Goal: Check status: Check status

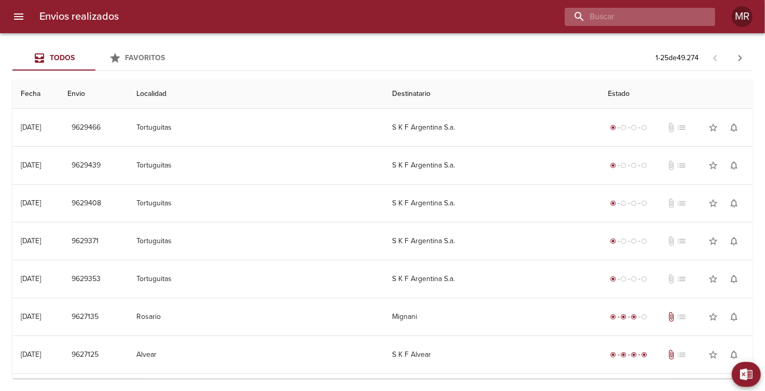
click at [666, 19] on input "buscar" at bounding box center [631, 17] width 133 height 18
type input "015924"
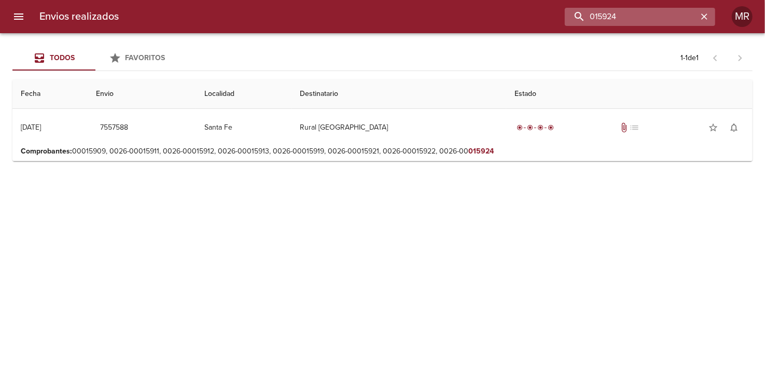
click at [596, 16] on input "015924" at bounding box center [631, 17] width 133 height 18
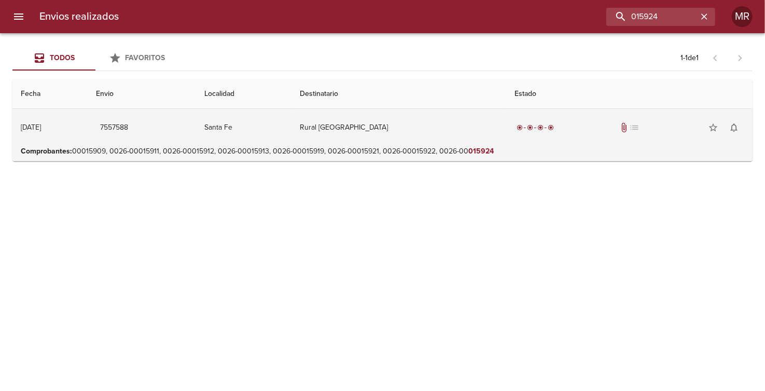
click at [267, 122] on td "Santa Fe" at bounding box center [243, 127] width 95 height 37
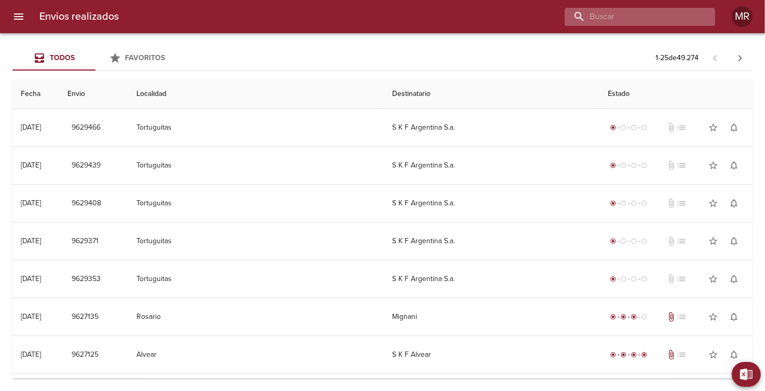
click at [640, 17] on input "buscar" at bounding box center [631, 17] width 133 height 18
type input "celulosa [PERSON_NAME]"
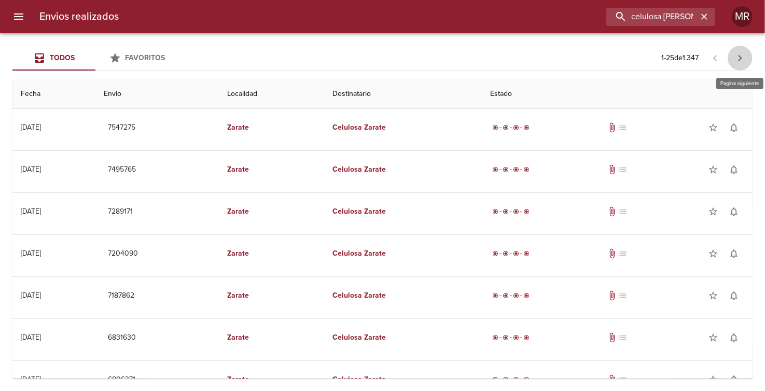
click at [742, 57] on icon "button" at bounding box center [740, 58] width 12 height 12
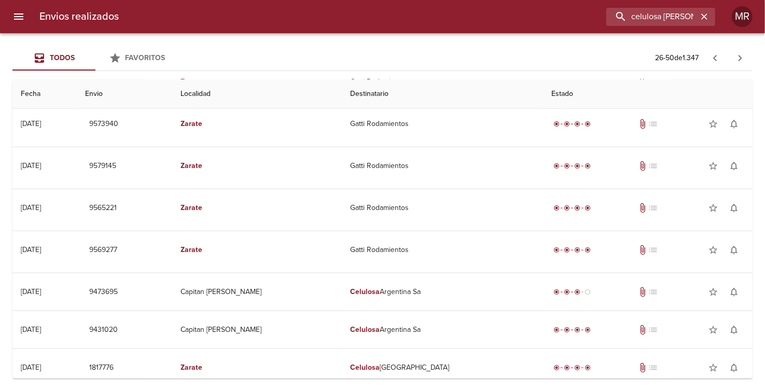
scroll to position [760, 0]
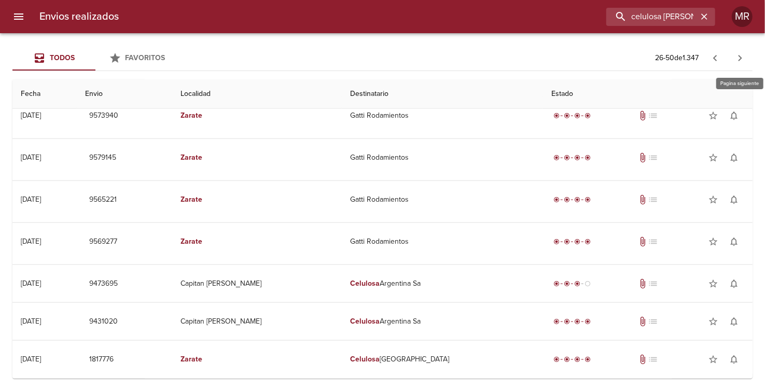
click at [738, 62] on icon "button" at bounding box center [740, 58] width 12 height 12
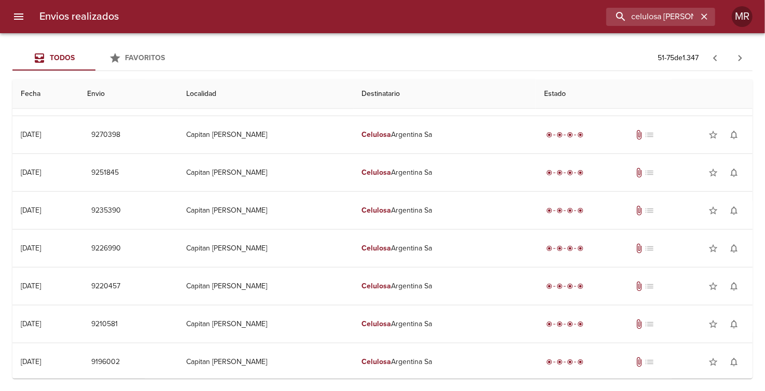
scroll to position [706, 0]
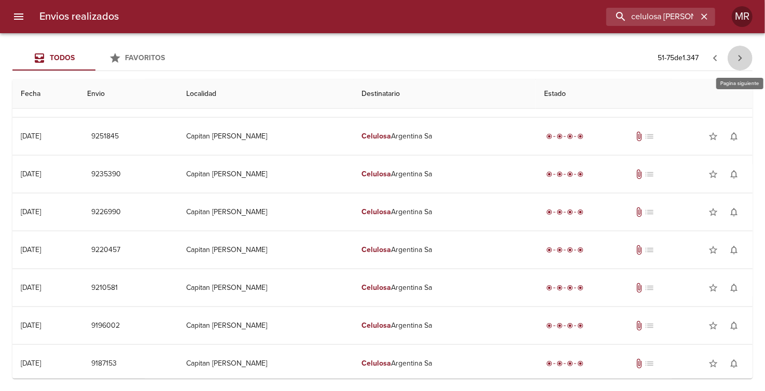
click at [739, 57] on icon "button" at bounding box center [740, 58] width 4 height 6
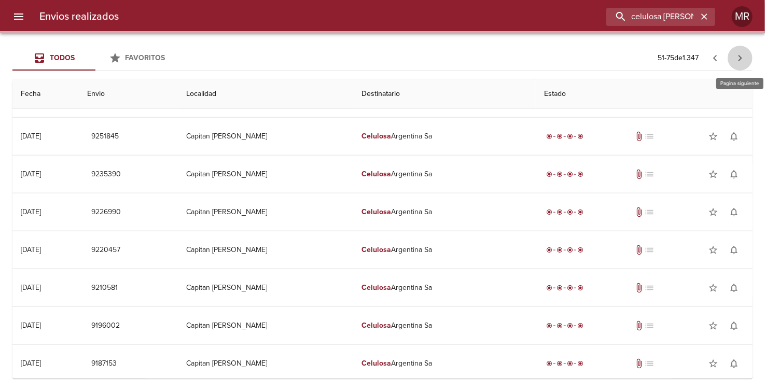
click at [738, 60] on icon "button" at bounding box center [740, 58] width 12 height 12
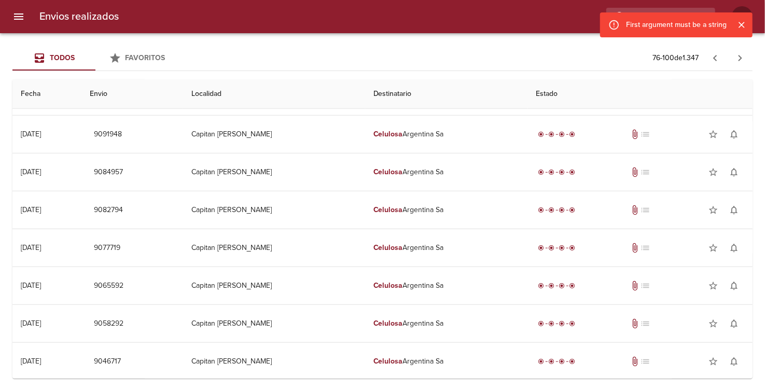
scroll to position [677, 0]
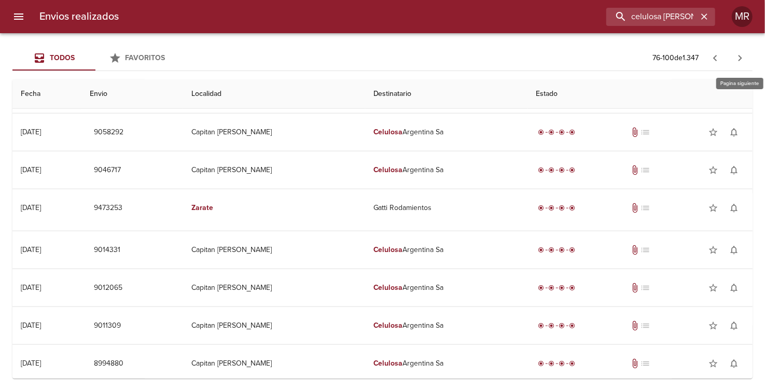
click at [738, 57] on icon "button" at bounding box center [740, 58] width 12 height 12
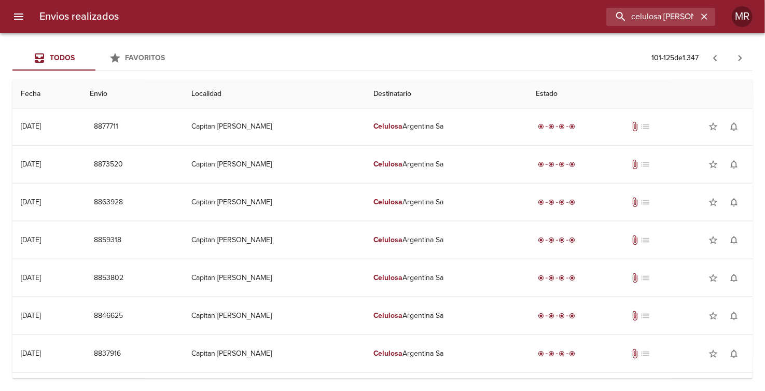
scroll to position [672, 0]
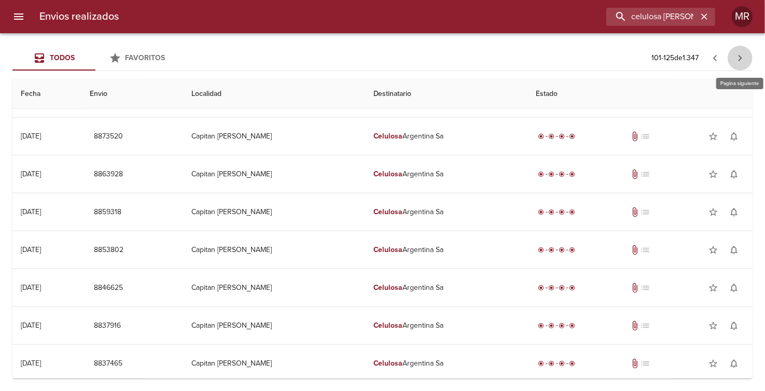
click at [736, 57] on icon "button" at bounding box center [740, 58] width 12 height 12
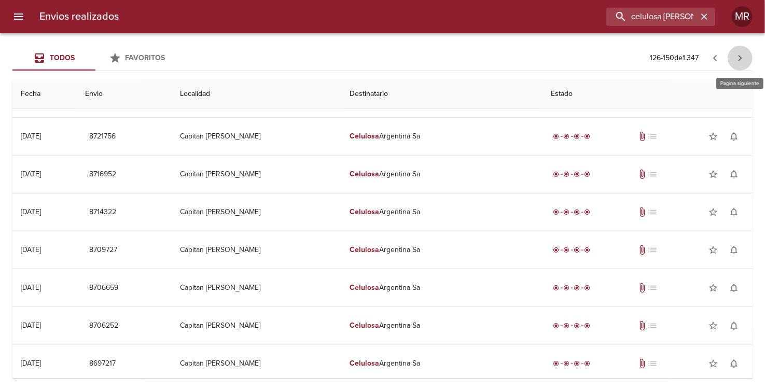
click at [741, 59] on icon "button" at bounding box center [740, 58] width 4 height 6
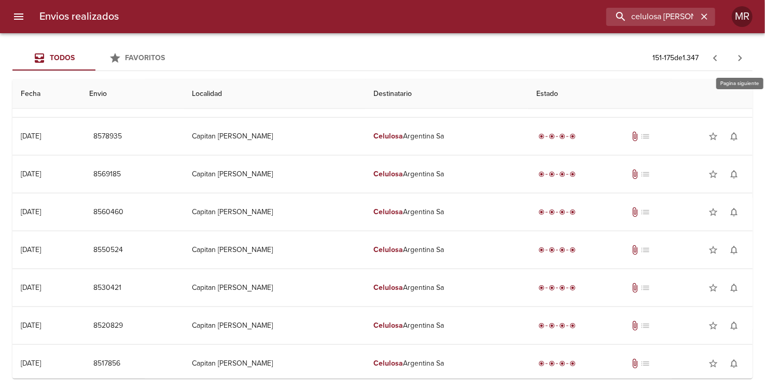
click at [743, 54] on icon "button" at bounding box center [740, 58] width 12 height 12
click at [742, 57] on icon "button" at bounding box center [740, 58] width 12 height 12
click at [740, 53] on icon "button" at bounding box center [740, 58] width 12 height 12
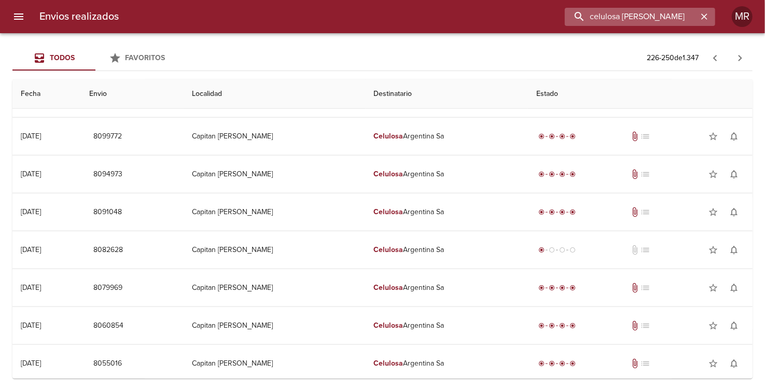
click at [665, 13] on input "celulosa [PERSON_NAME]" at bounding box center [631, 17] width 133 height 18
click at [668, 19] on input "celulosa [PERSON_NAME]" at bounding box center [631, 17] width 133 height 18
click at [708, 17] on icon "button" at bounding box center [704, 16] width 10 height 10
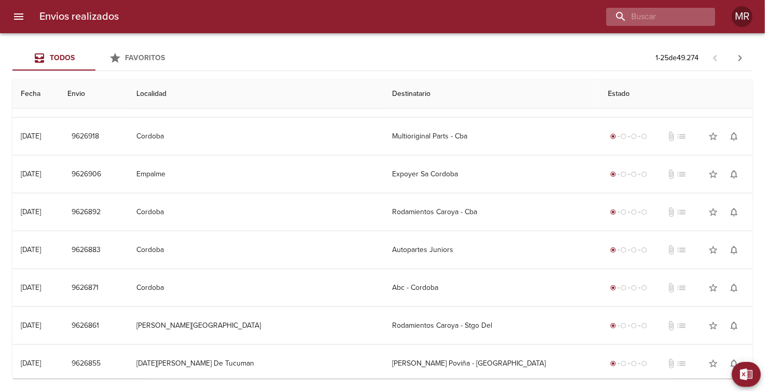
scroll to position [0, 0]
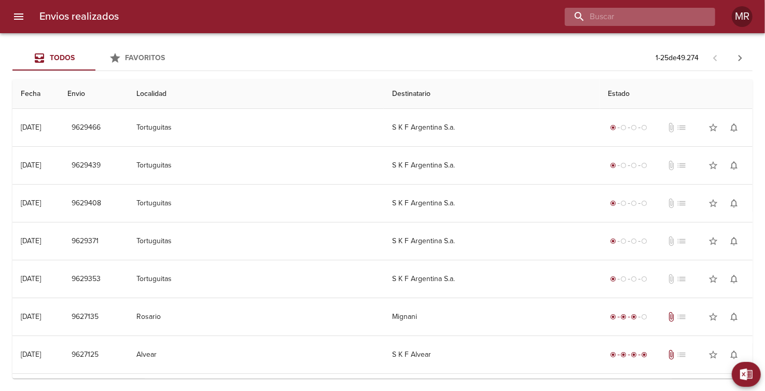
click at [647, 18] on input "buscar" at bounding box center [631, 17] width 133 height 18
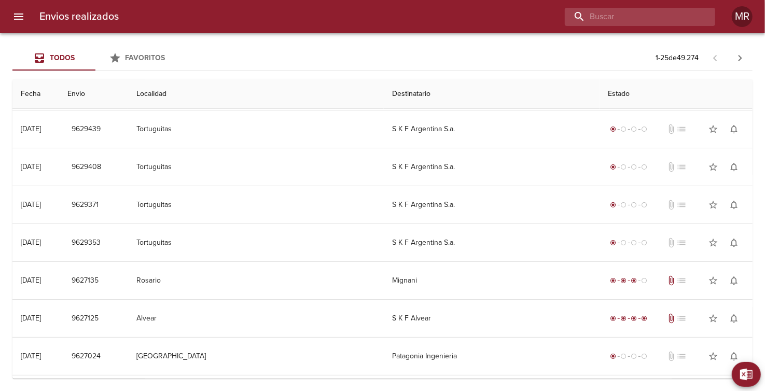
scroll to position [40, 0]
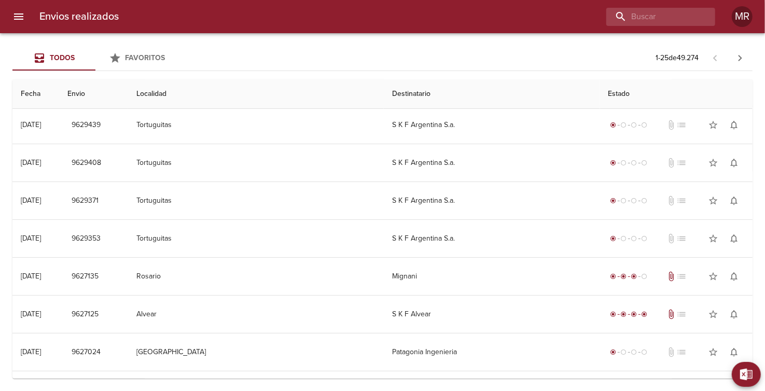
click at [739, 57] on icon "button" at bounding box center [740, 58] width 4 height 6
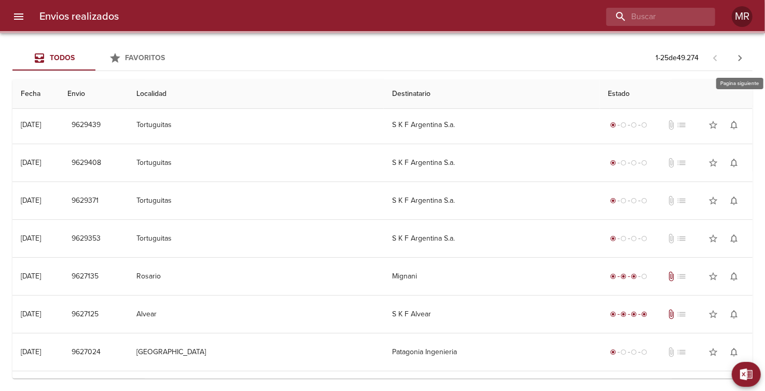
click at [739, 57] on icon "button" at bounding box center [740, 58] width 4 height 6
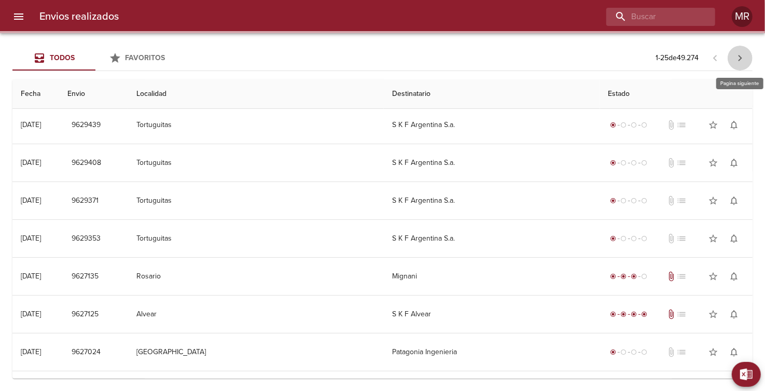
click at [739, 57] on icon "button" at bounding box center [740, 58] width 4 height 6
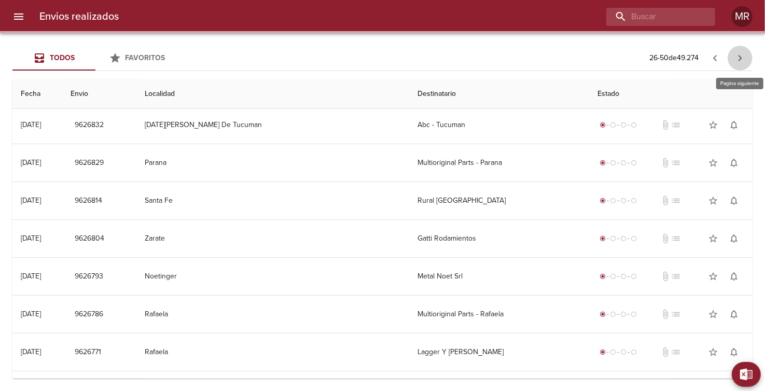
click at [739, 57] on icon "button" at bounding box center [740, 58] width 4 height 6
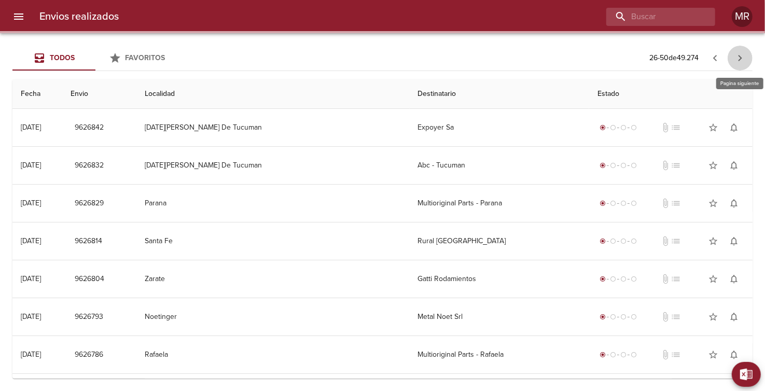
click at [739, 57] on icon "button" at bounding box center [740, 58] width 4 height 6
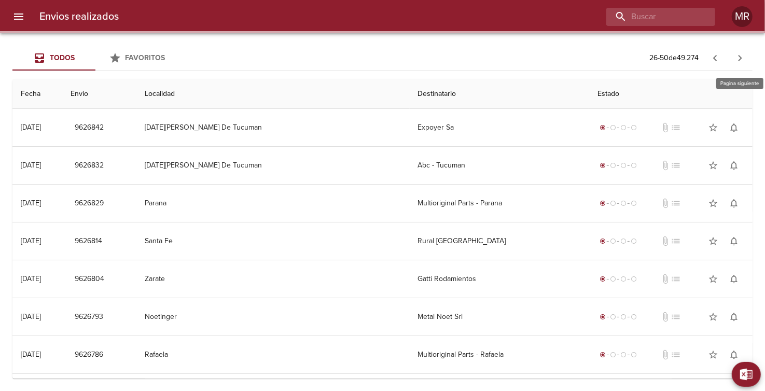
click at [739, 57] on icon "button" at bounding box center [740, 58] width 4 height 6
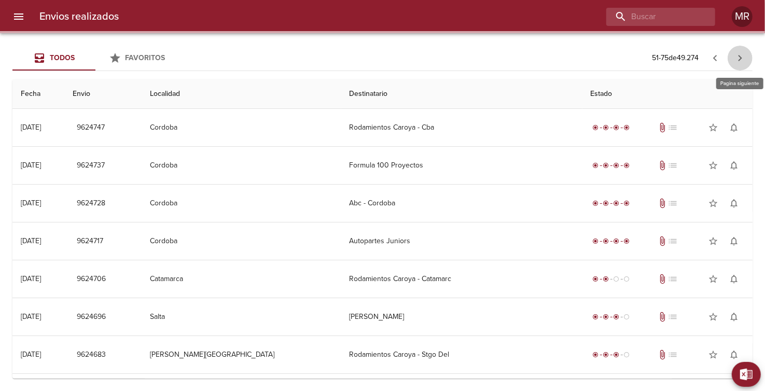
click at [739, 57] on icon "button" at bounding box center [740, 58] width 4 height 6
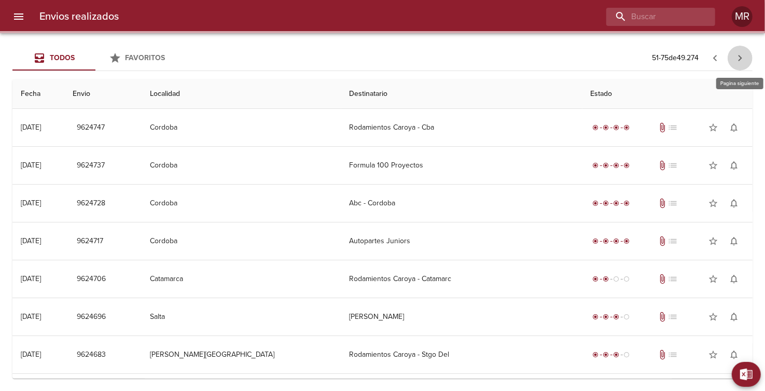
click at [739, 57] on icon "button" at bounding box center [740, 58] width 4 height 6
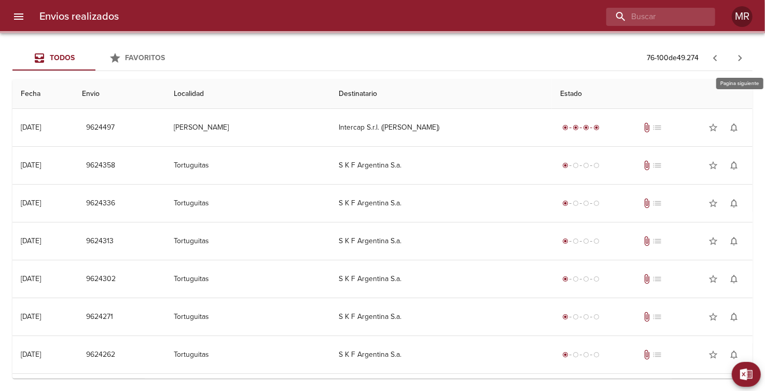
click at [739, 57] on icon "button" at bounding box center [740, 58] width 4 height 6
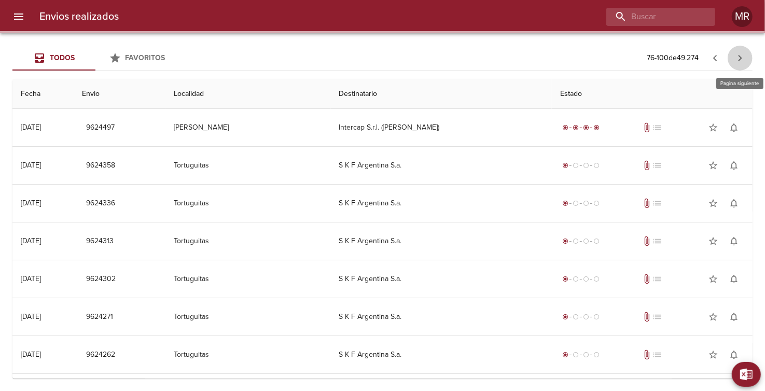
click at [739, 57] on icon "button" at bounding box center [740, 58] width 4 height 6
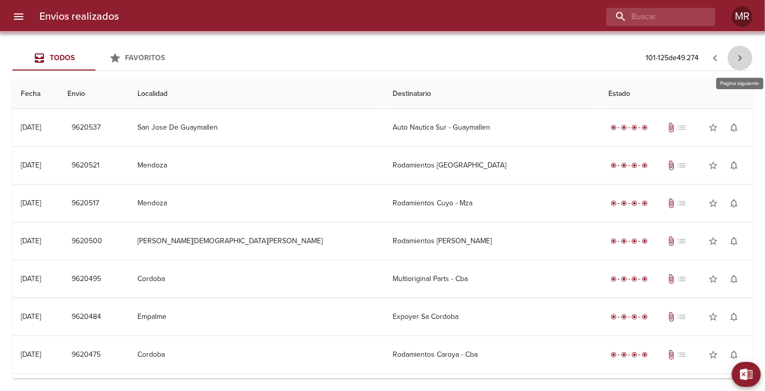
click at [739, 57] on icon "button" at bounding box center [740, 58] width 4 height 6
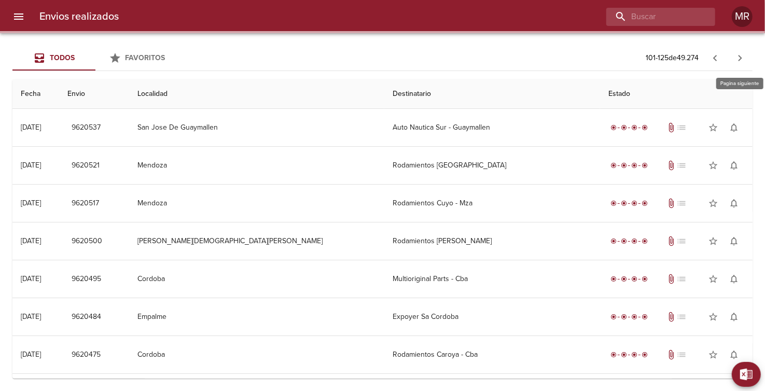
click at [739, 57] on icon "button" at bounding box center [740, 58] width 4 height 6
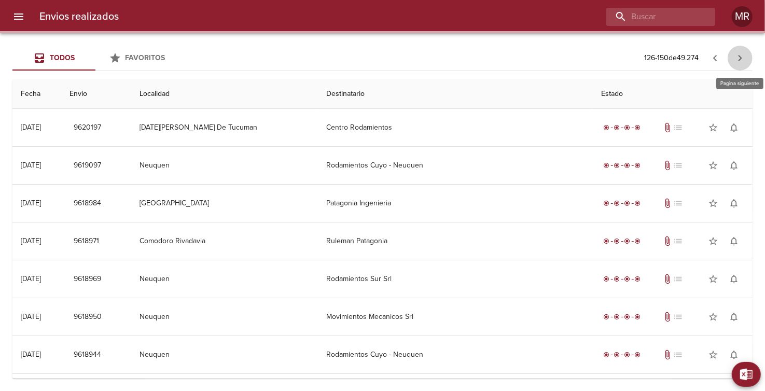
click at [739, 57] on icon "button" at bounding box center [740, 58] width 4 height 6
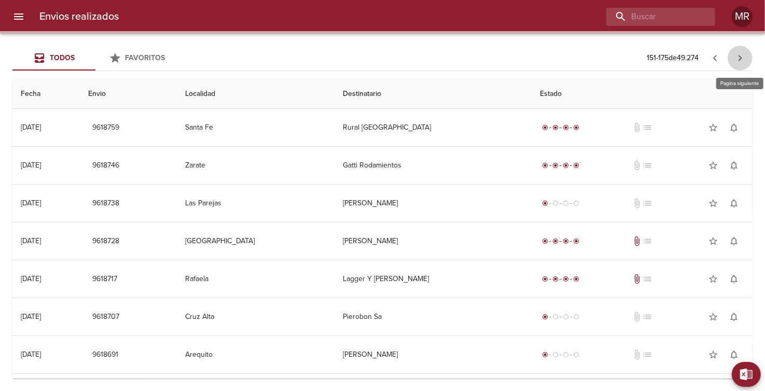
click at [739, 57] on icon "button" at bounding box center [740, 58] width 4 height 6
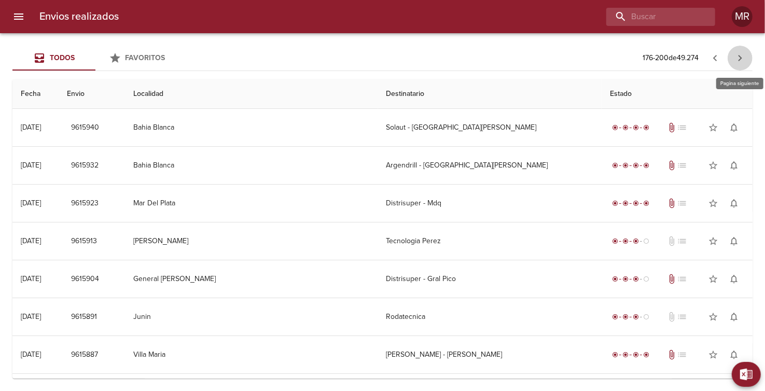
click at [739, 57] on icon "button" at bounding box center [740, 58] width 4 height 6
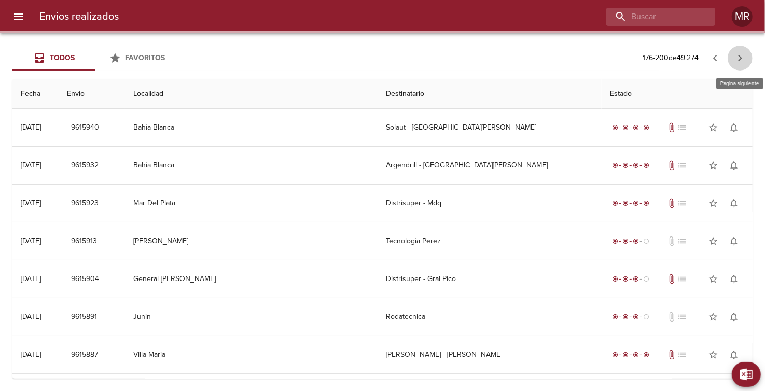
click at [739, 57] on icon "button" at bounding box center [740, 58] width 4 height 6
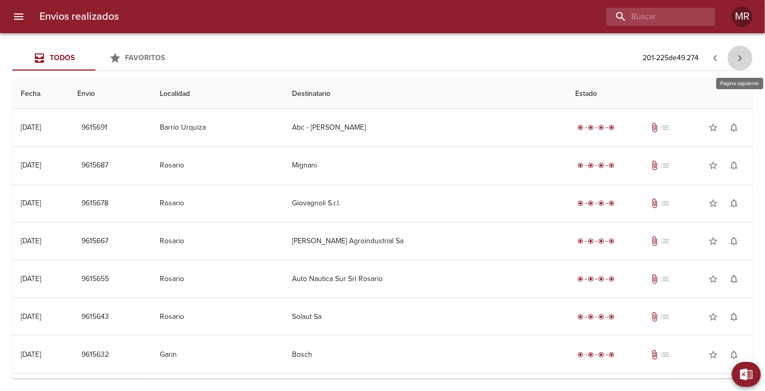
click at [739, 57] on icon "button" at bounding box center [740, 58] width 4 height 6
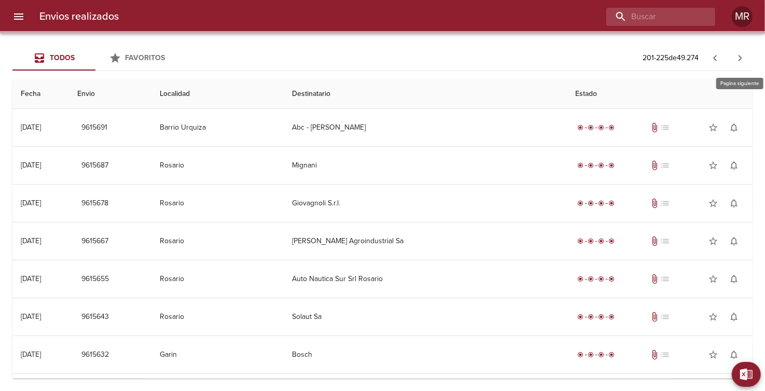
click at [739, 57] on icon "button" at bounding box center [740, 58] width 4 height 6
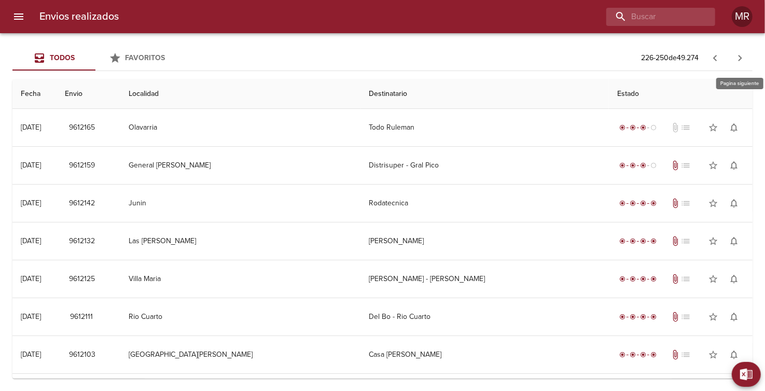
click at [739, 57] on icon "button" at bounding box center [740, 58] width 4 height 6
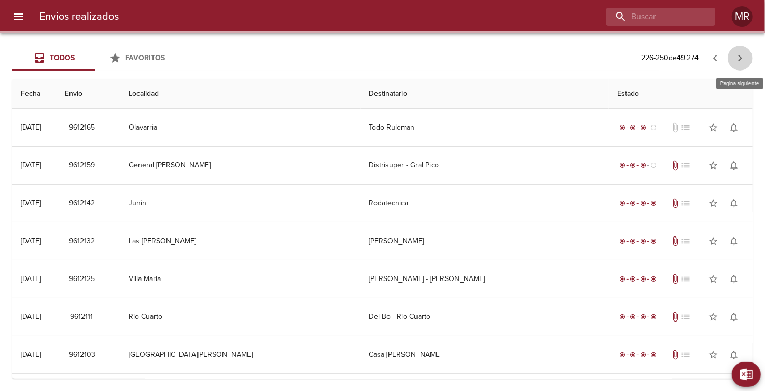
click at [739, 57] on icon "button" at bounding box center [740, 58] width 4 height 6
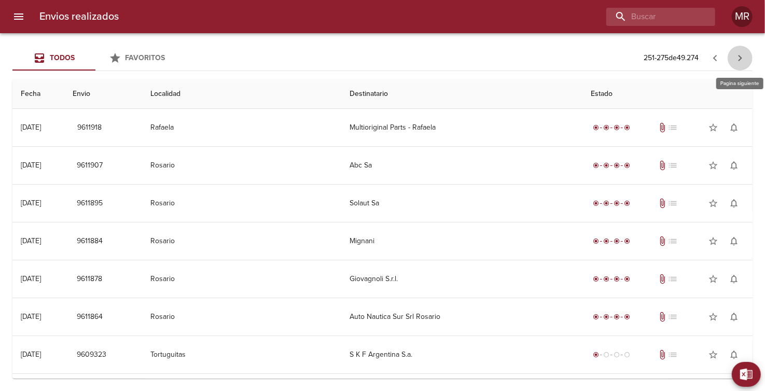
click at [739, 57] on icon "button" at bounding box center [740, 58] width 4 height 6
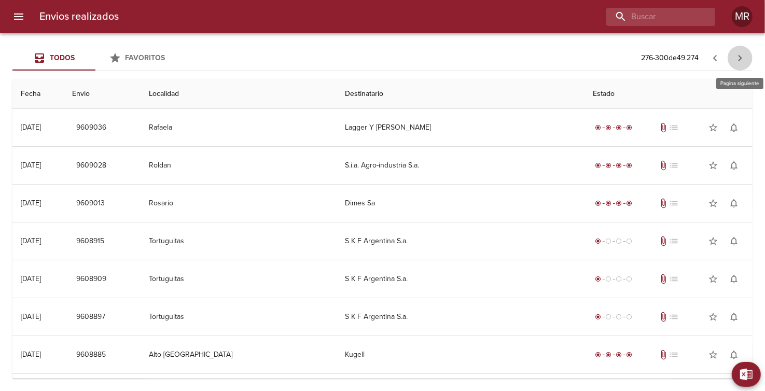
click at [739, 57] on icon "button" at bounding box center [740, 58] width 4 height 6
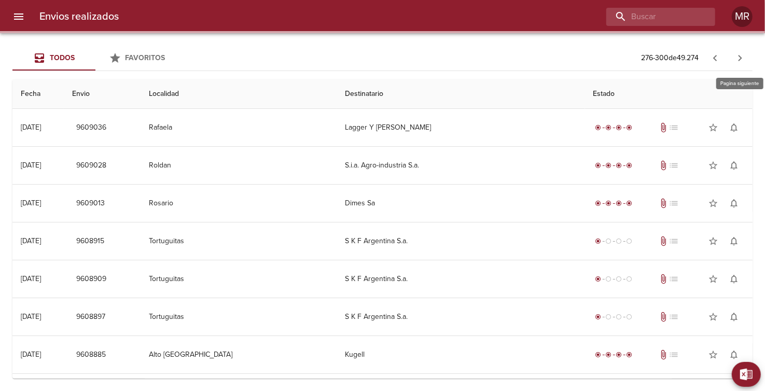
click at [739, 57] on icon "button" at bounding box center [740, 58] width 4 height 6
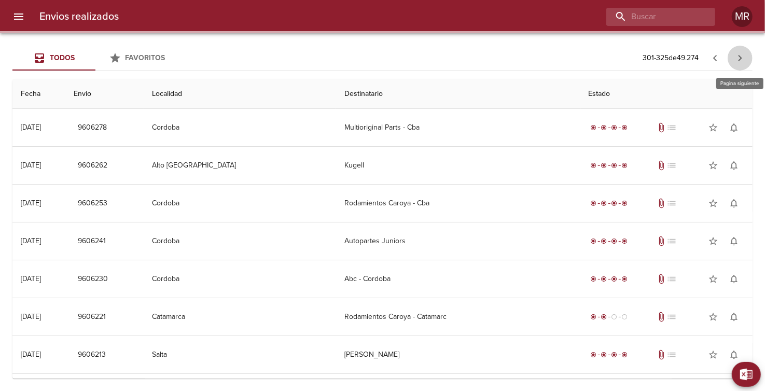
click at [739, 57] on icon "button" at bounding box center [740, 58] width 4 height 6
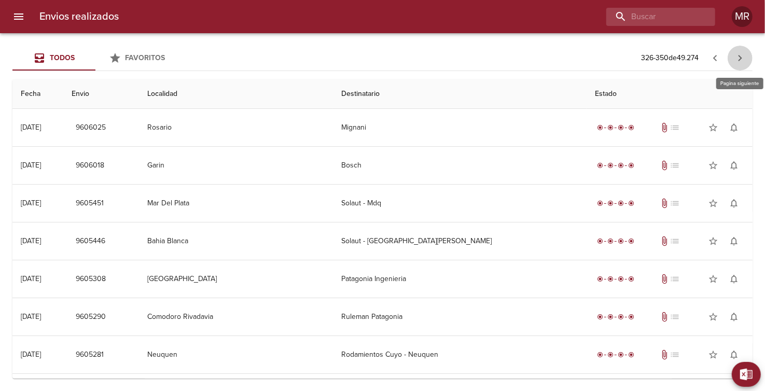
click at [739, 57] on icon "button" at bounding box center [740, 58] width 4 height 6
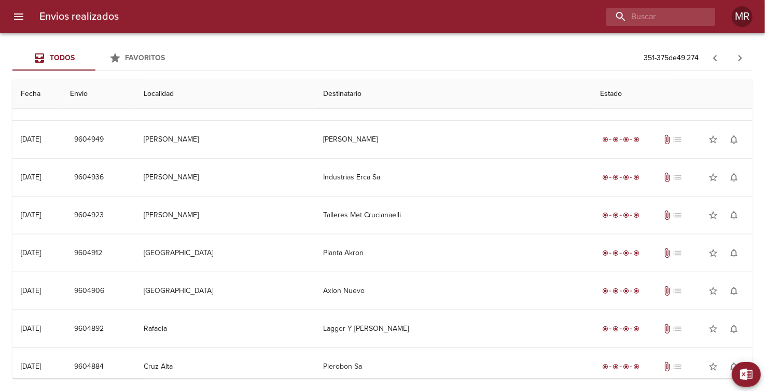
scroll to position [672, 0]
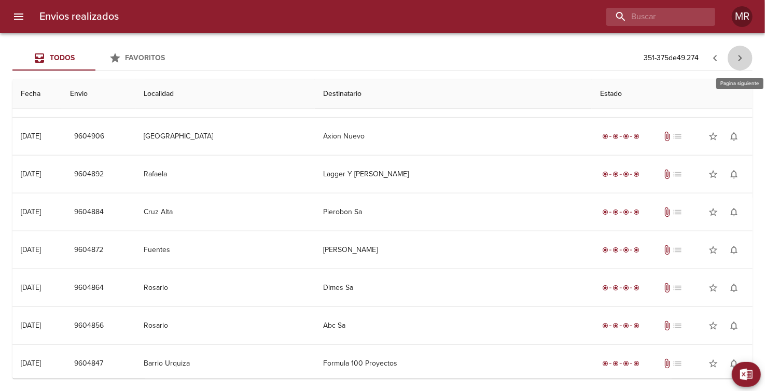
click at [741, 59] on icon "button" at bounding box center [740, 58] width 4 height 6
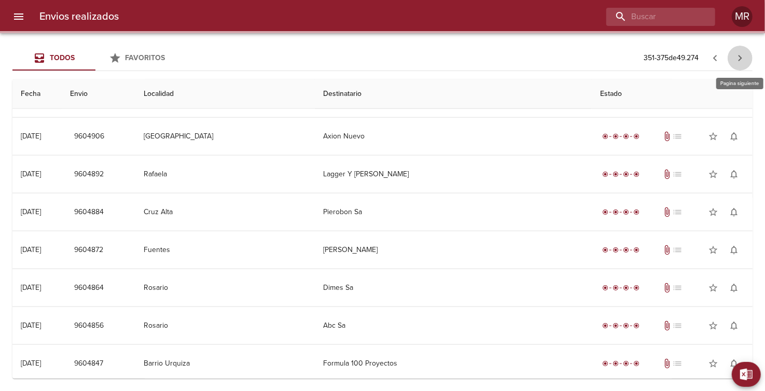
click at [741, 59] on icon "button" at bounding box center [740, 58] width 4 height 6
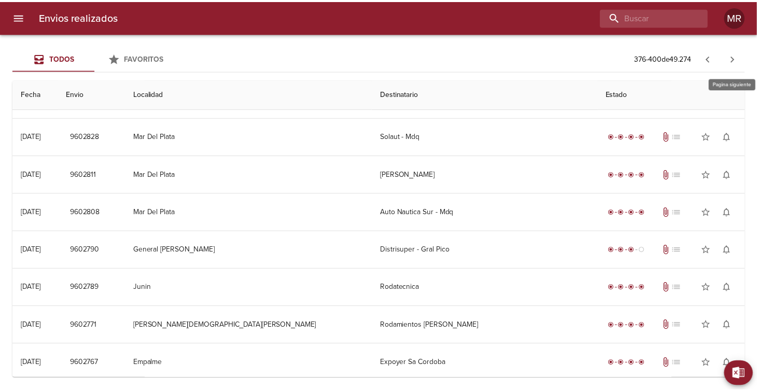
scroll to position [0, 0]
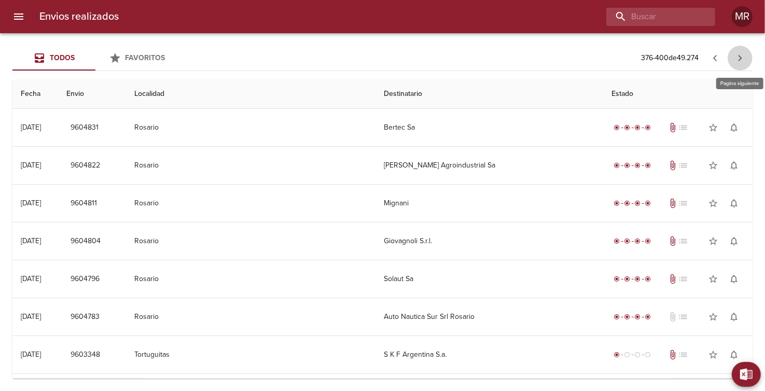
click at [741, 59] on icon "button" at bounding box center [740, 58] width 4 height 6
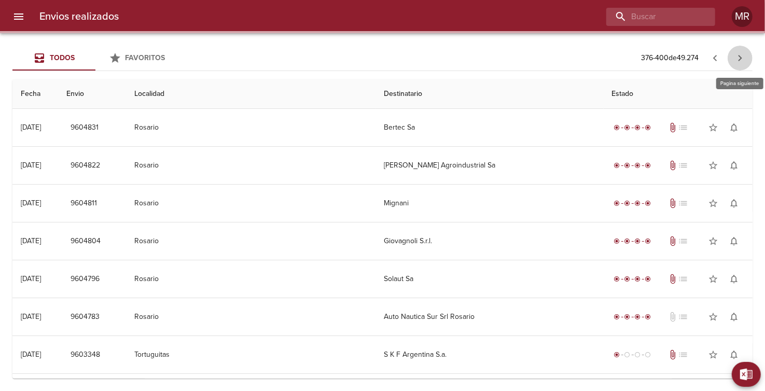
click at [741, 59] on icon "button" at bounding box center [740, 58] width 4 height 6
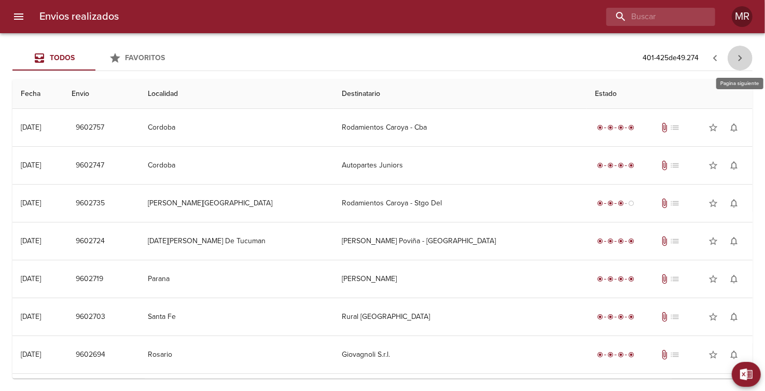
click at [741, 59] on icon "button" at bounding box center [740, 58] width 4 height 6
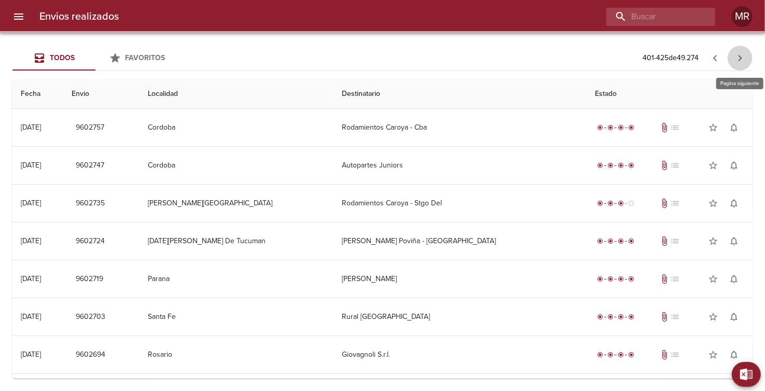
click at [741, 59] on icon "button" at bounding box center [740, 58] width 4 height 6
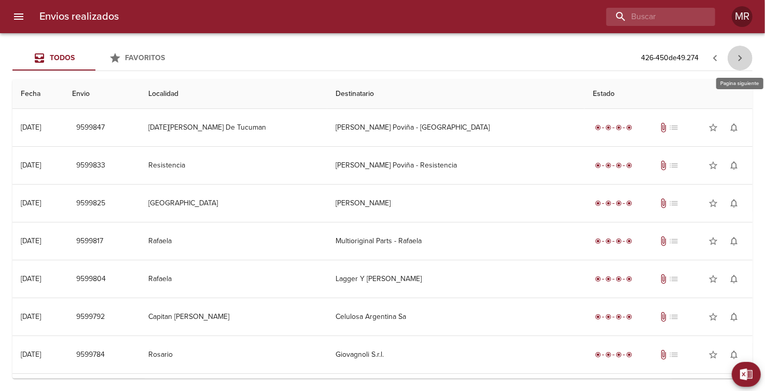
click at [741, 59] on icon "button" at bounding box center [740, 58] width 4 height 6
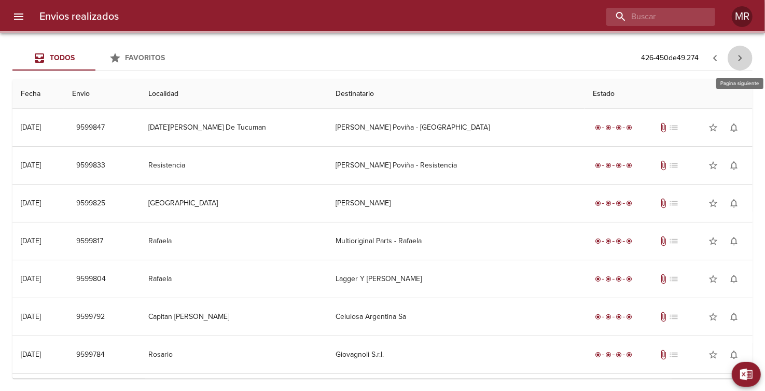
click at [741, 59] on icon "button" at bounding box center [740, 58] width 4 height 6
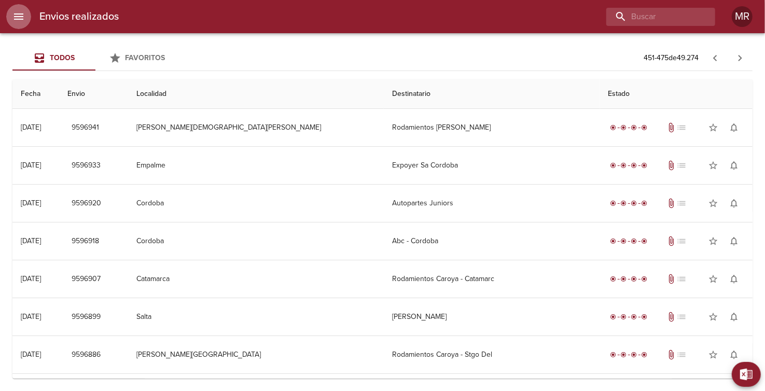
click at [20, 16] on icon "menu" at bounding box center [18, 16] width 9 height 6
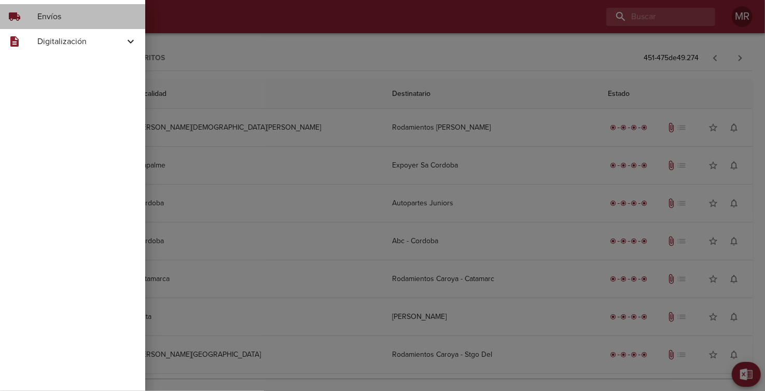
click at [57, 21] on span "Envíos" at bounding box center [87, 16] width 100 height 12
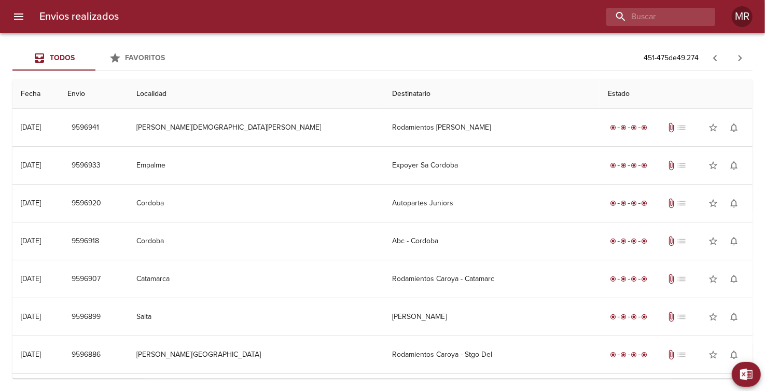
click at [17, 18] on icon "menu" at bounding box center [18, 16] width 12 height 12
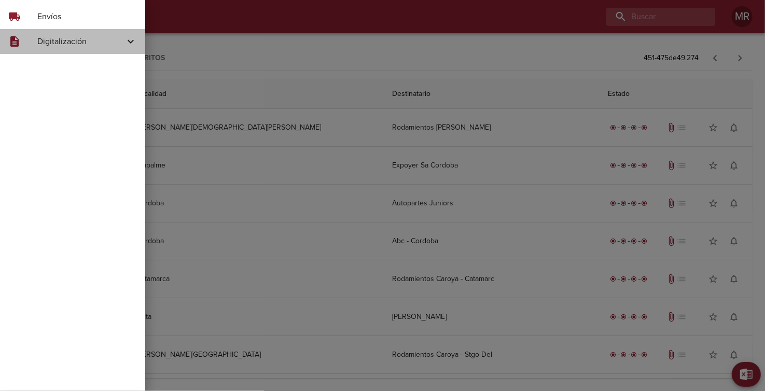
click at [51, 44] on span "Digitalización" at bounding box center [80, 41] width 87 height 12
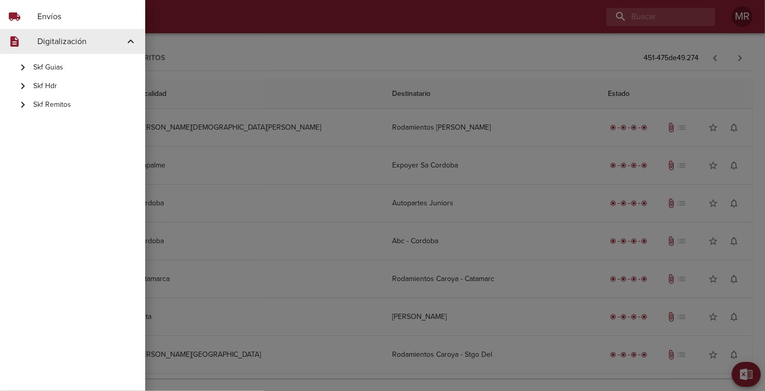
click at [58, 105] on span "Skf Remitos" at bounding box center [85, 105] width 104 height 10
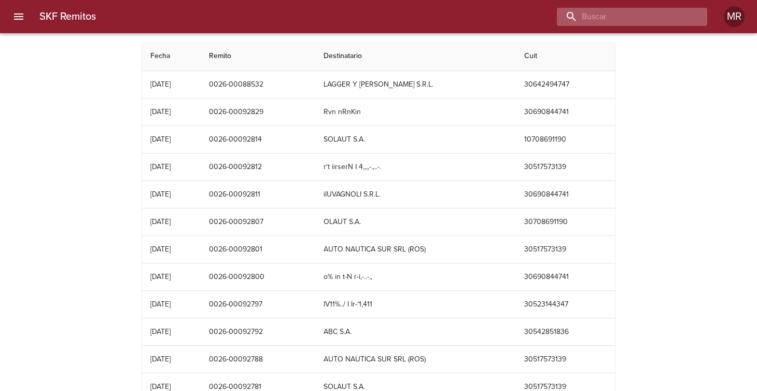
click at [644, 18] on input "buscar" at bounding box center [623, 17] width 133 height 18
type input "x"
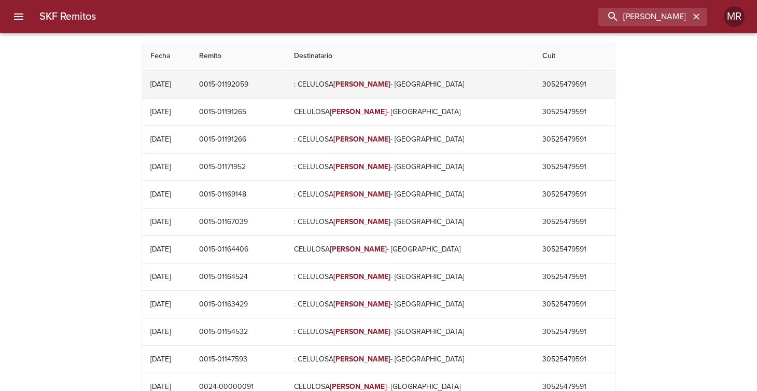
click at [345, 85] on td ": CELULOSA [PERSON_NAME] - [GEOGRAPHIC_DATA]" at bounding box center [410, 84] width 249 height 27
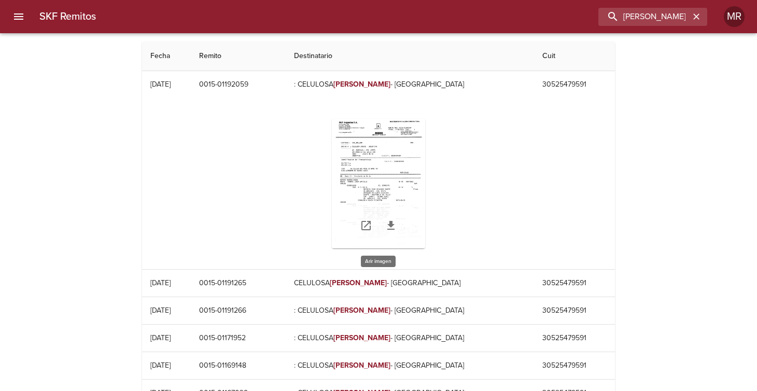
click at [380, 197] on div "Table digitalización - SKF Remitos" at bounding box center [378, 184] width 93 height 130
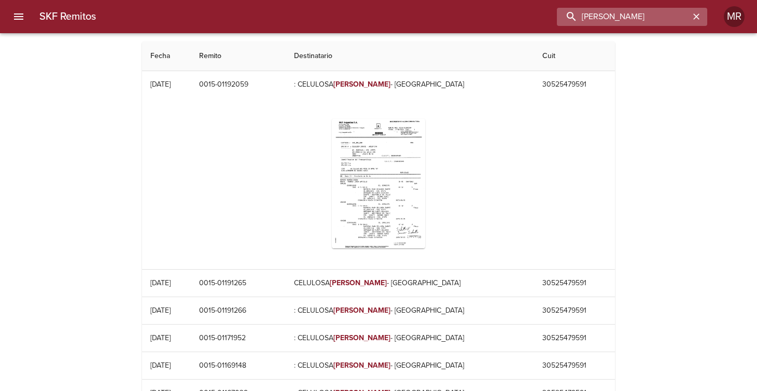
click at [654, 15] on input "[PERSON_NAME]" at bounding box center [623, 17] width 133 height 18
type input "z"
type input "celulosa"
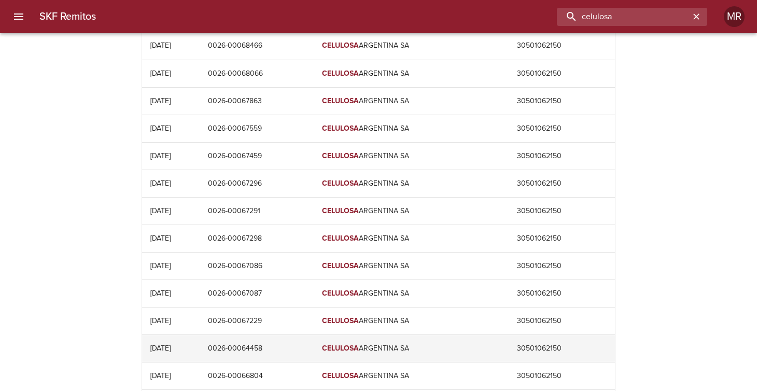
scroll to position [4391, 0]
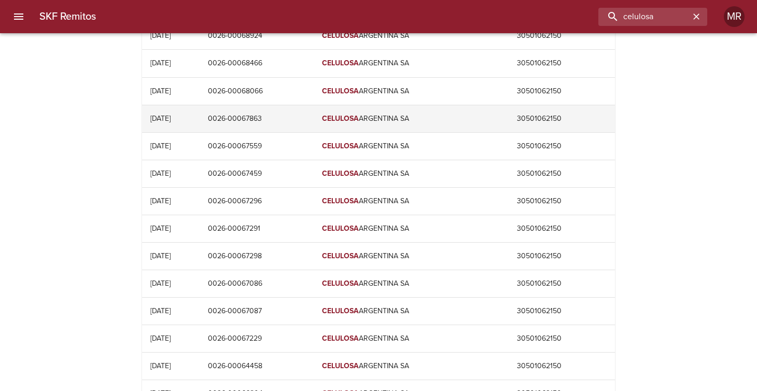
click at [269, 105] on td "0026-00067863" at bounding box center [257, 118] width 114 height 27
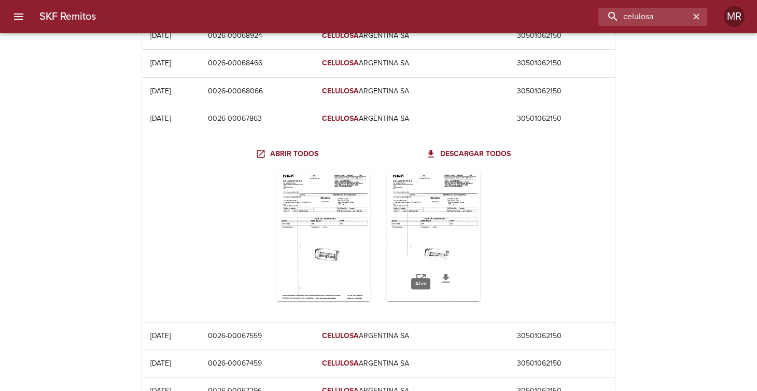
click at [422, 274] on icon "Table digitalización - SKF Remitos" at bounding box center [420, 278] width 9 height 9
click at [312, 274] on icon "Table digitalización - SKF Remitos" at bounding box center [310, 278] width 9 height 9
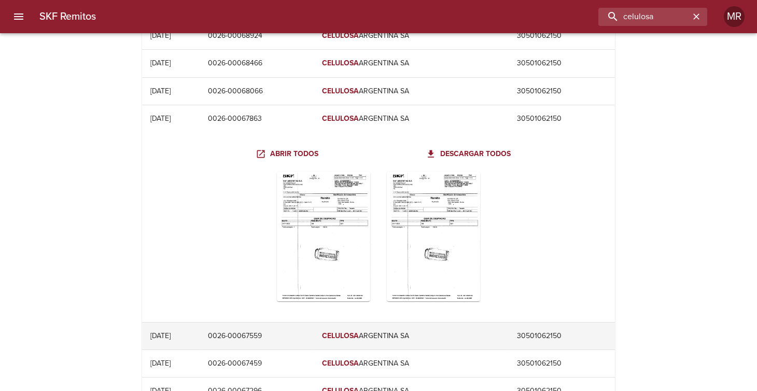
click at [338, 331] on em "CELULOSA" at bounding box center [340, 335] width 37 height 9
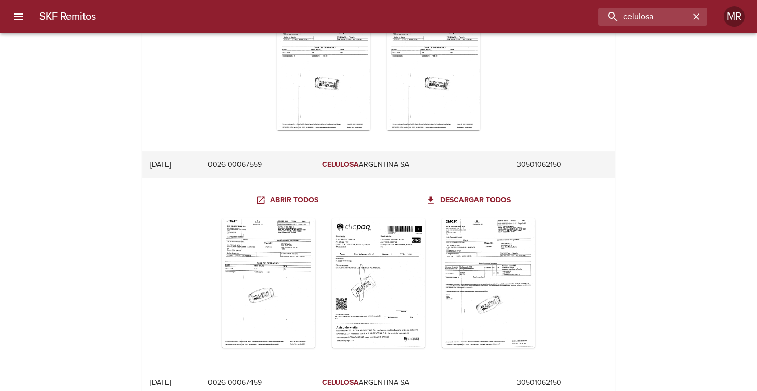
scroll to position [4651, 0]
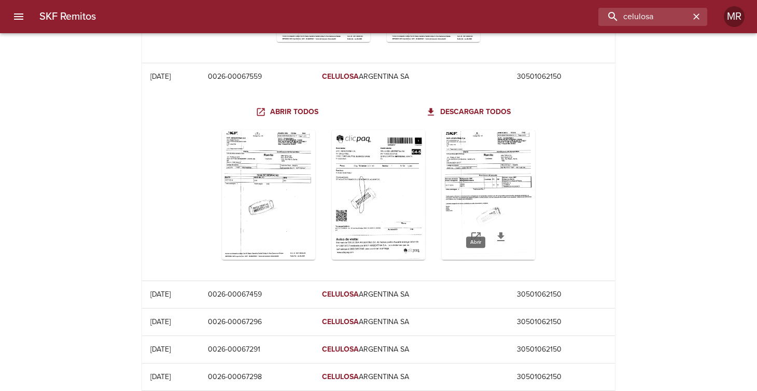
click at [476, 231] on icon "Table digitalización - SKF Remitos" at bounding box center [476, 237] width 12 height 12
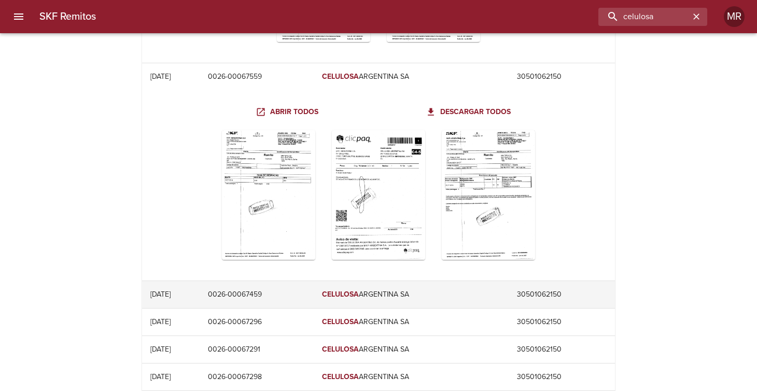
click at [389, 281] on td "CELULOSA ARGENTINA SA" at bounding box center [411, 294] width 195 height 27
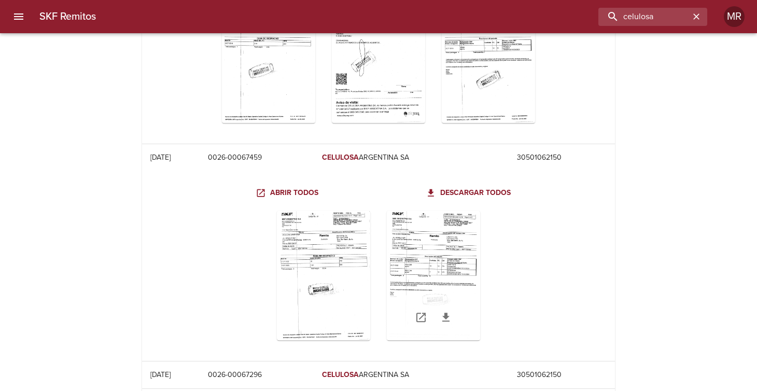
scroll to position [4806, 0]
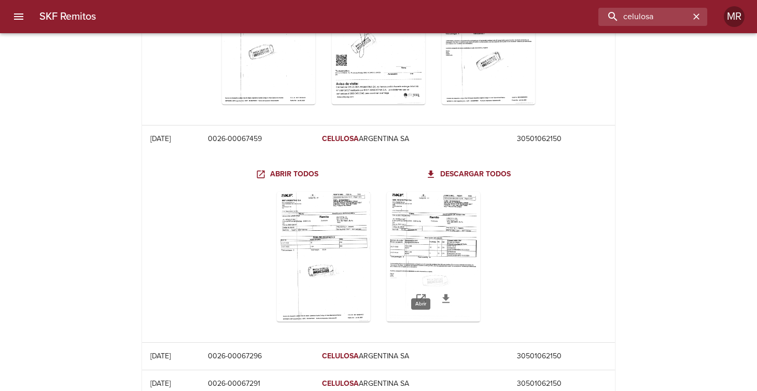
click at [423, 292] on icon "Table digitalización - SKF Remitos" at bounding box center [421, 298] width 12 height 12
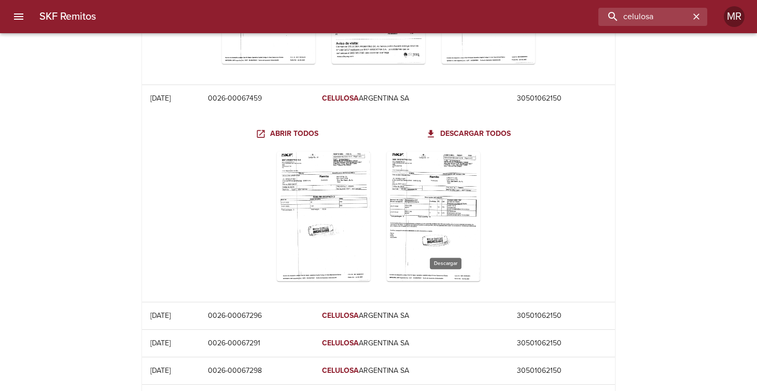
scroll to position [4910, 0]
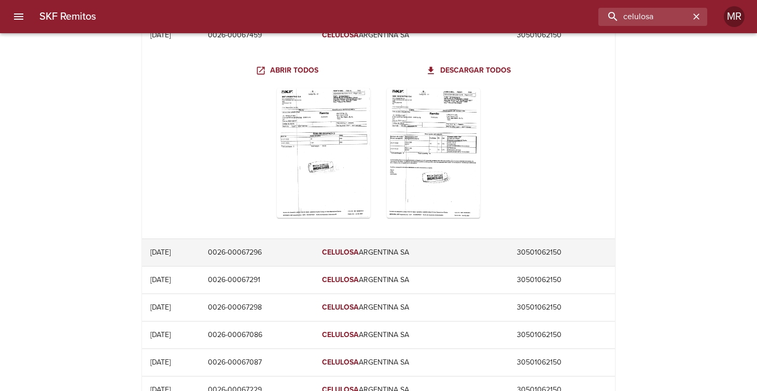
click at [359, 248] on em "CELULOSA" at bounding box center [340, 252] width 37 height 9
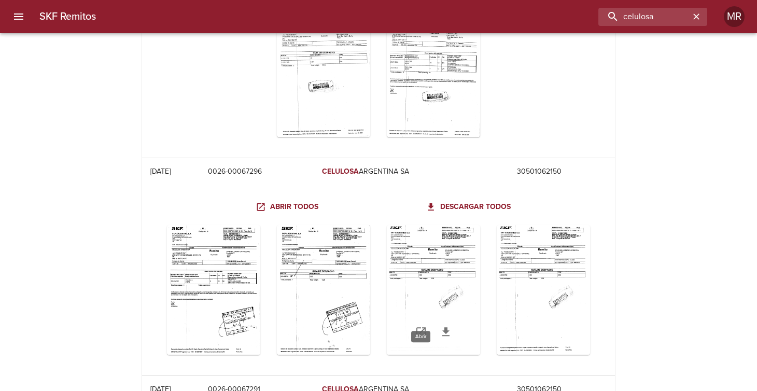
scroll to position [5013, 0]
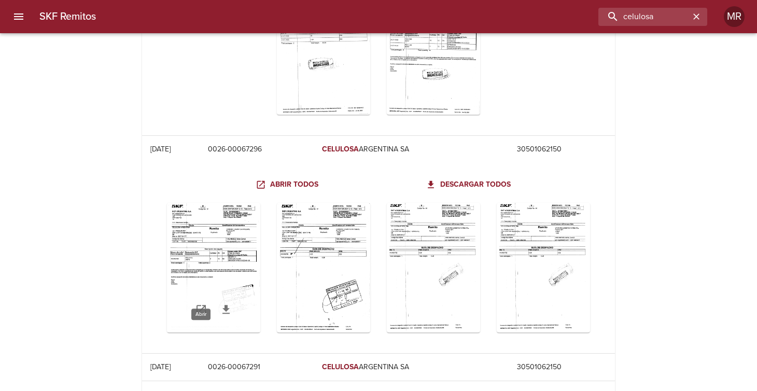
click at [203, 303] on icon "Table digitalización - SKF Remitos" at bounding box center [201, 309] width 12 height 12
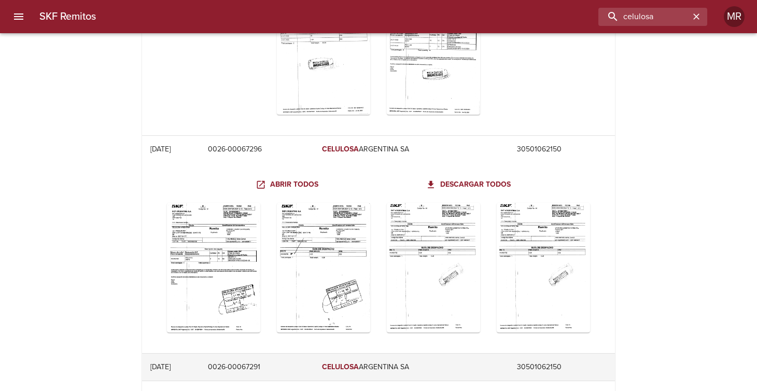
scroll to position [5066, 0]
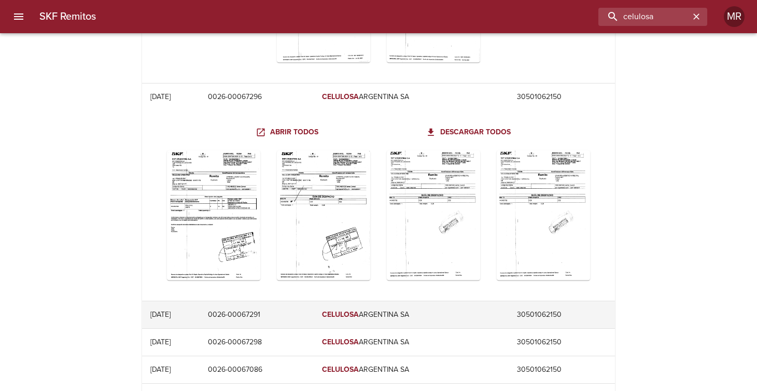
click at [266, 301] on td "0026-00067291" at bounding box center [257, 314] width 114 height 27
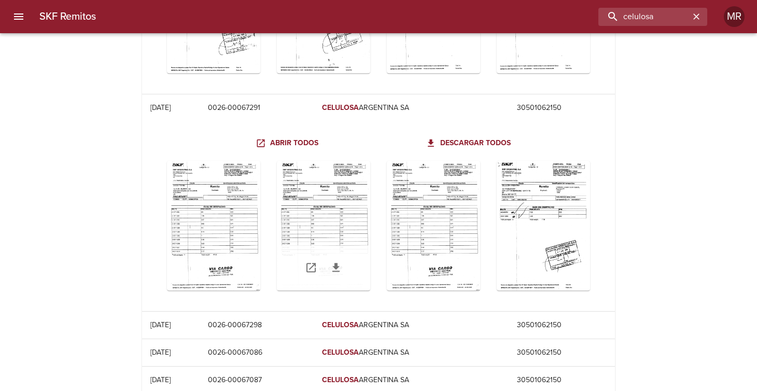
scroll to position [5272, 0]
click at [426, 261] on icon "Table digitalización - SKF Remitos" at bounding box center [421, 267] width 12 height 12
click at [527, 211] on div "Table digitalización - SKF Remitos" at bounding box center [543, 226] width 93 height 130
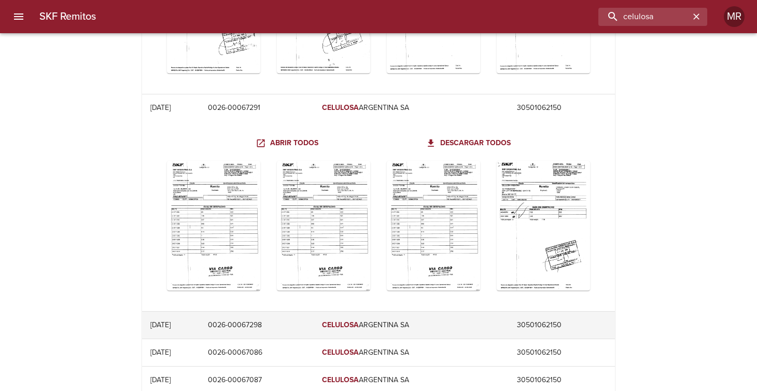
click at [269, 312] on td "0026-00067298" at bounding box center [257, 325] width 114 height 27
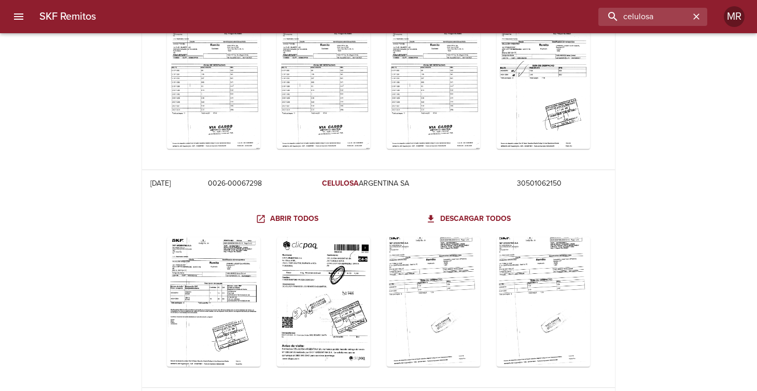
scroll to position [5428, 0]
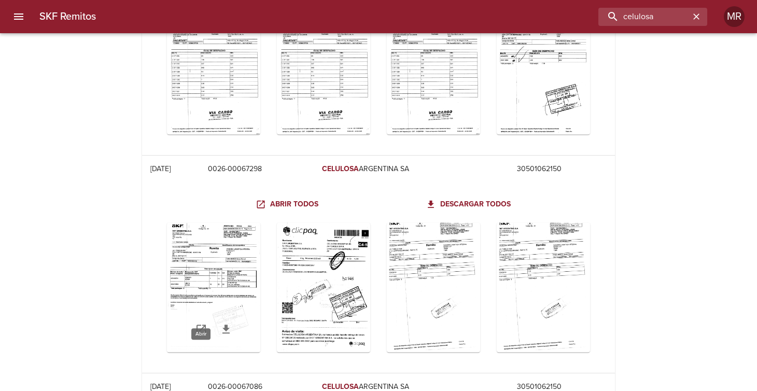
click at [202, 323] on icon "Table digitalización - SKF Remitos" at bounding box center [201, 329] width 12 height 12
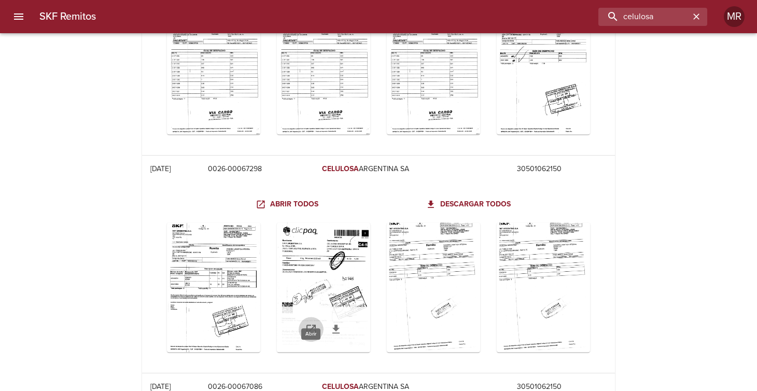
click at [309, 325] on icon "Table digitalización - SKF Remitos" at bounding box center [310, 329] width 9 height 9
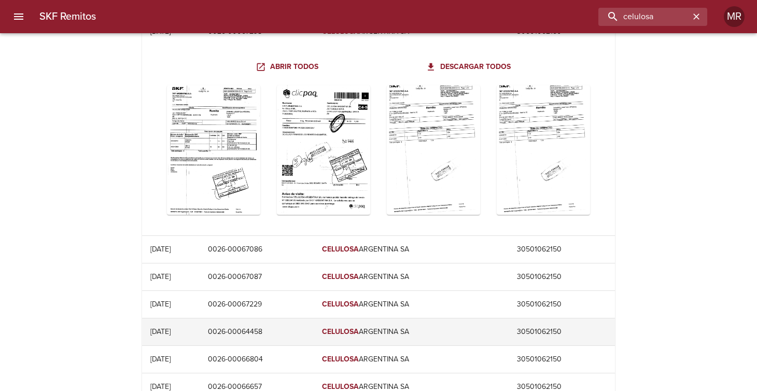
scroll to position [5584, 0]
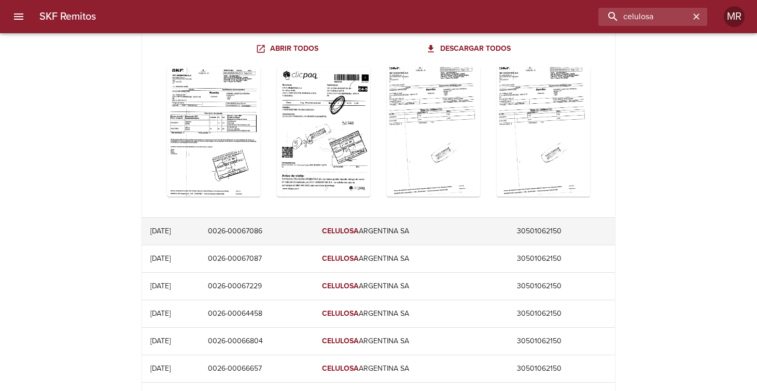
click at [258, 218] on td "0026-00067086" at bounding box center [257, 231] width 114 height 27
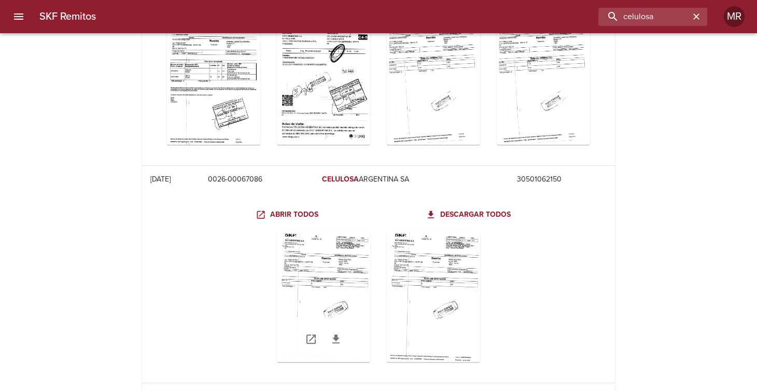
scroll to position [5688, 0]
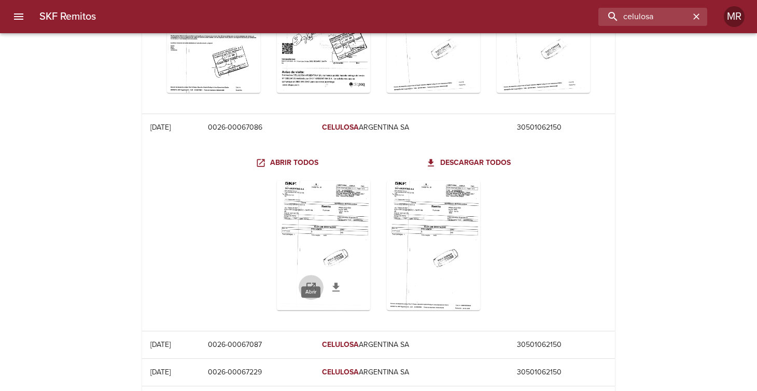
click at [312, 281] on icon "Table digitalización - SKF Remitos" at bounding box center [311, 287] width 12 height 12
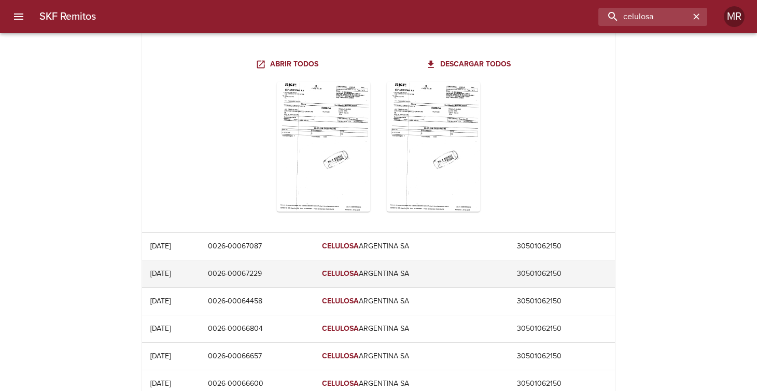
scroll to position [5791, 0]
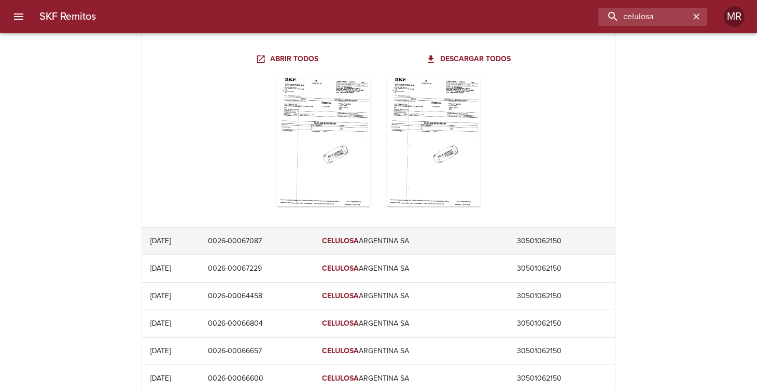
click at [259, 228] on td "0026-00067087" at bounding box center [257, 241] width 114 height 27
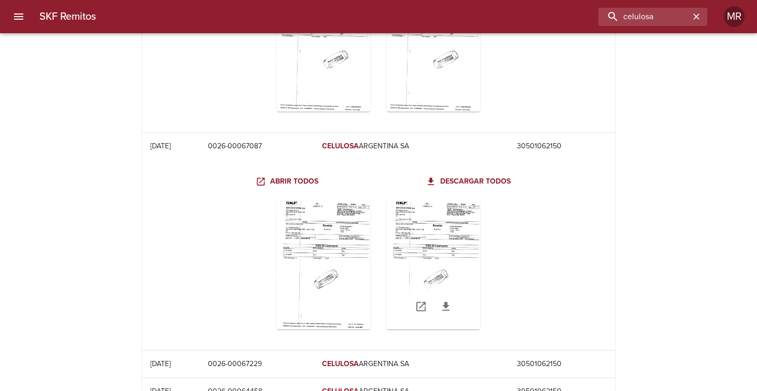
scroll to position [5895, 0]
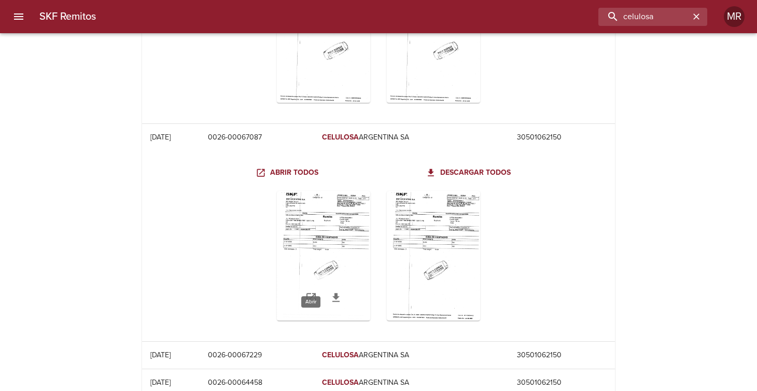
click at [311, 291] on icon "Table digitalización - SKF Remitos" at bounding box center [311, 297] width 12 height 12
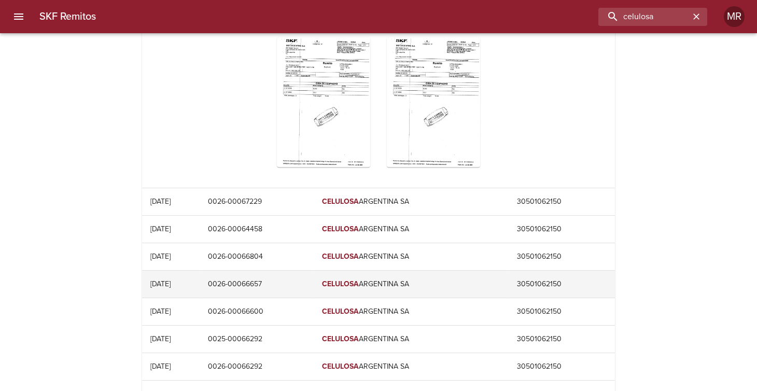
scroll to position [6051, 0]
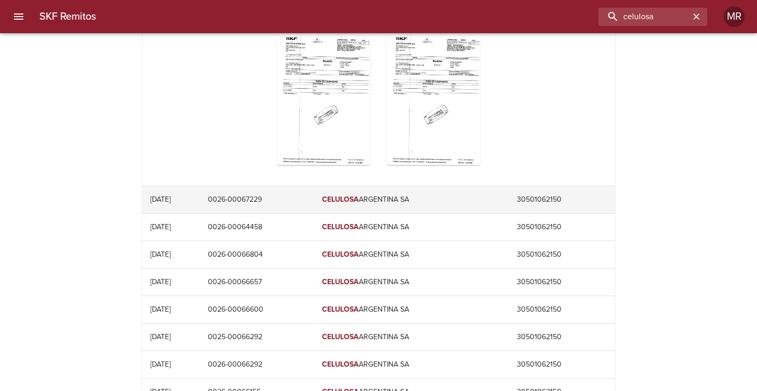
click at [277, 186] on td "0026-00067229" at bounding box center [257, 199] width 114 height 27
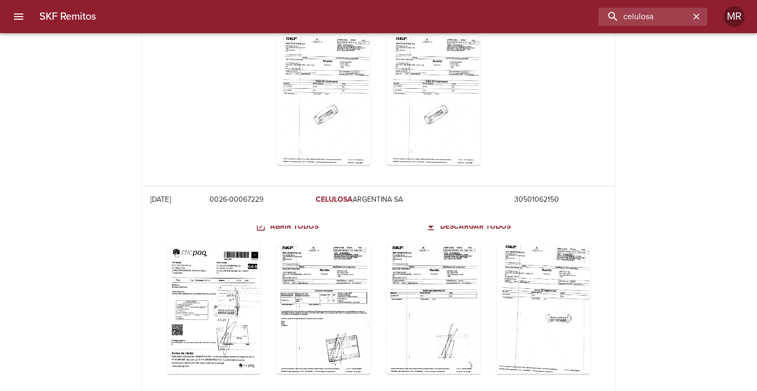
scroll to position [0, 0]
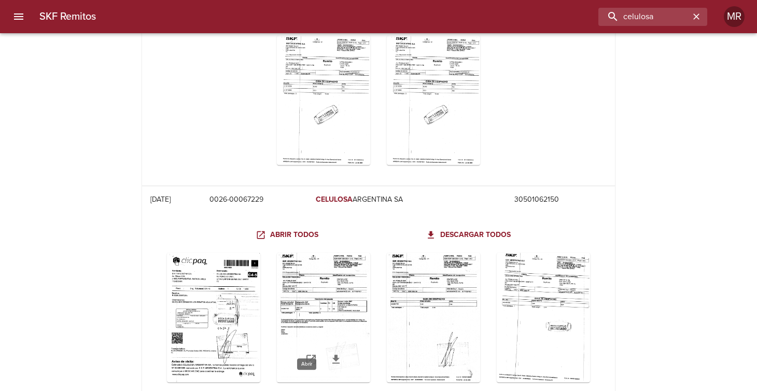
click at [305, 353] on icon "Table digitalización - SKF Remitos" at bounding box center [311, 359] width 12 height 12
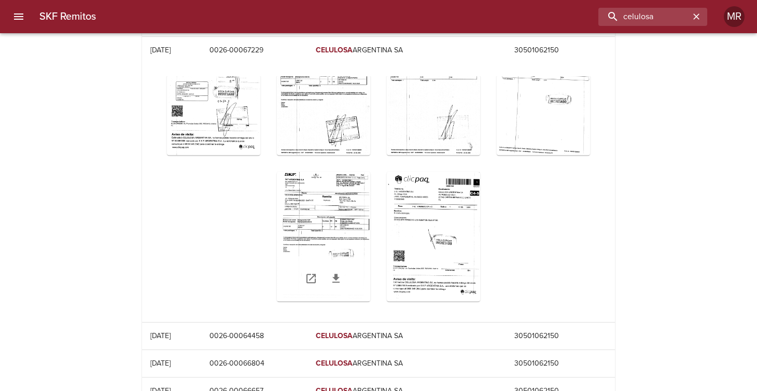
scroll to position [6206, 0]
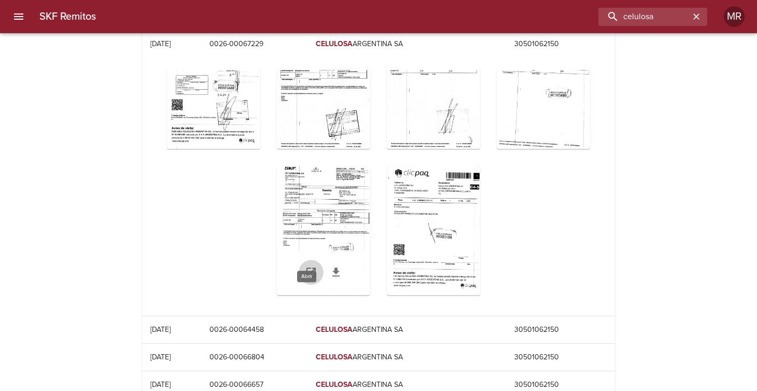
click at [306, 268] on icon "Table digitalización - SKF Remitos" at bounding box center [310, 272] width 9 height 9
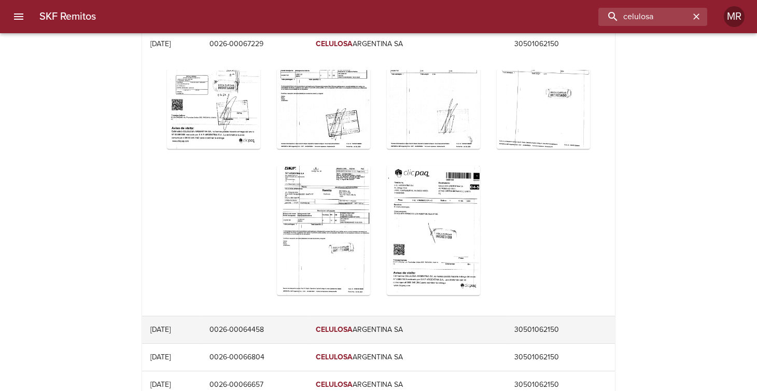
click at [278, 316] on td "0026-00064458" at bounding box center [254, 329] width 106 height 27
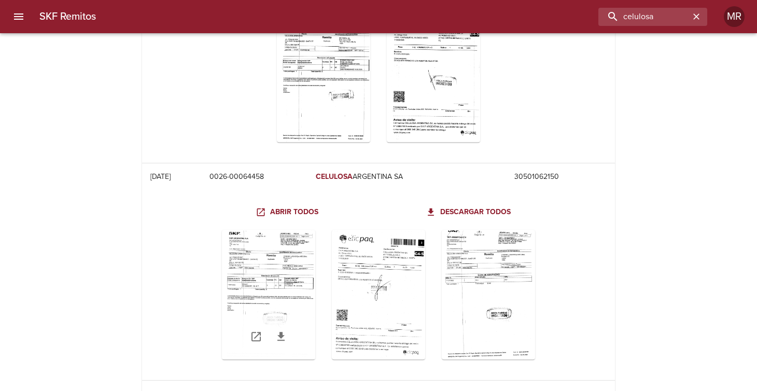
scroll to position [6362, 0]
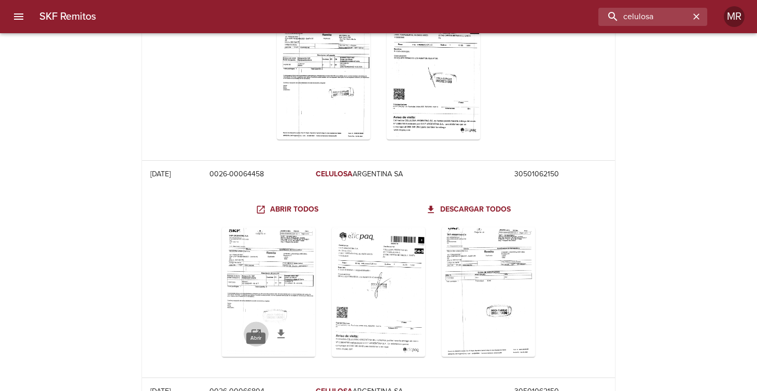
click at [257, 328] on icon "Table digitalización - SKF Remitos" at bounding box center [256, 334] width 12 height 12
click at [280, 329] on icon "Table digitalización - SKF Remitos" at bounding box center [280, 333] width 7 height 9
click at [391, 329] on icon "Table digitalización - SKF Remitos" at bounding box center [390, 333] width 7 height 9
click at [504, 328] on icon "Table digitalización - SKF Remitos" at bounding box center [501, 334] width 12 height 12
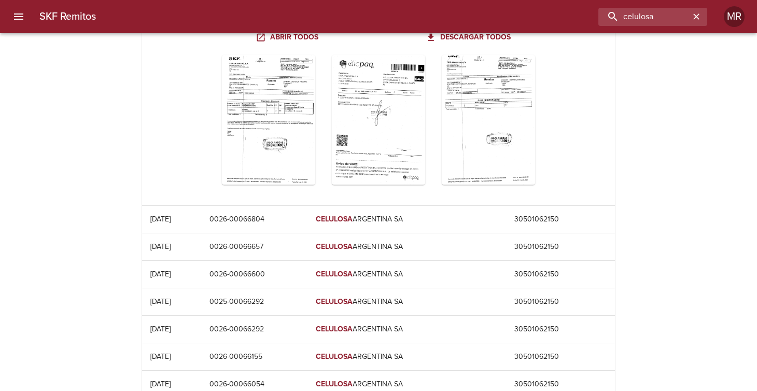
scroll to position [6569, 0]
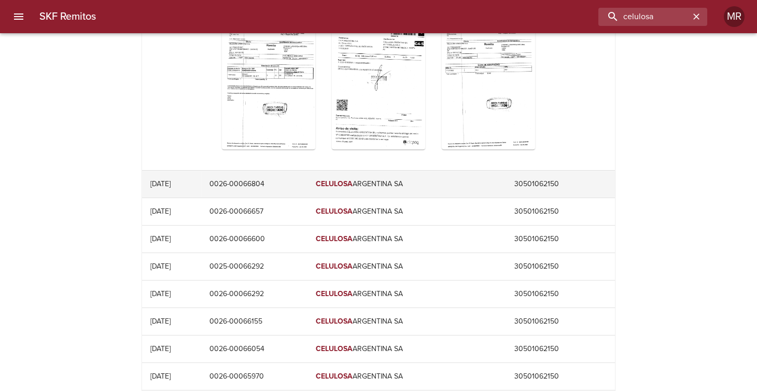
click at [257, 171] on td "0026-00066804" at bounding box center [254, 184] width 106 height 27
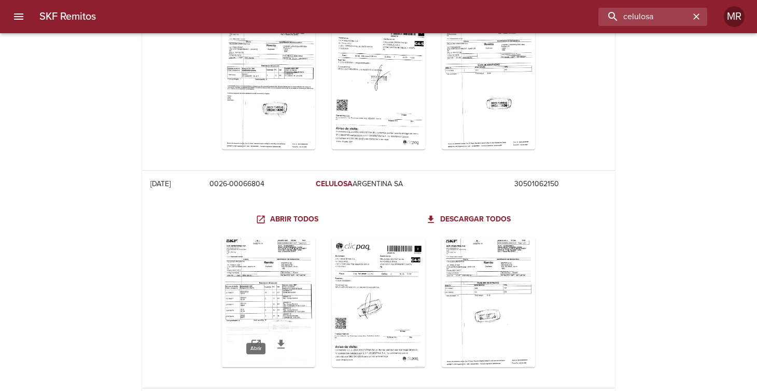
click at [259, 340] on icon "Table digitalización - SKF Remitos" at bounding box center [255, 344] width 9 height 9
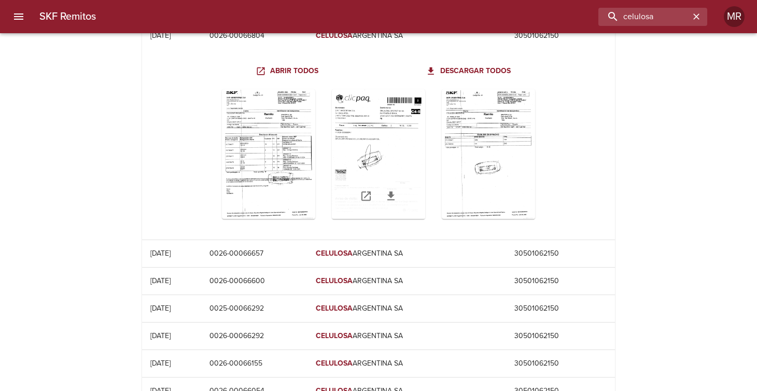
scroll to position [6724, 0]
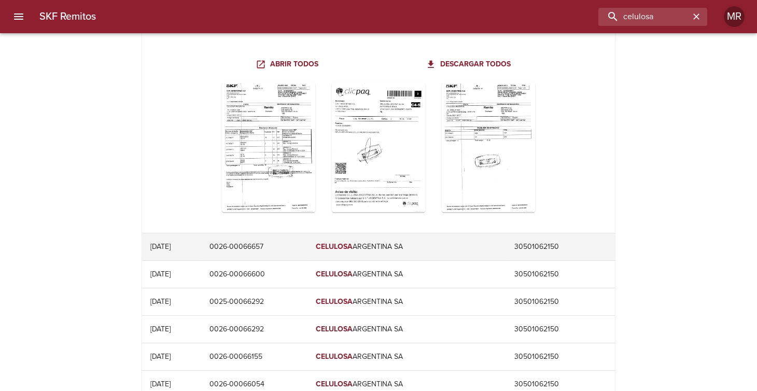
click at [264, 233] on td "0026-00066657" at bounding box center [254, 246] width 106 height 27
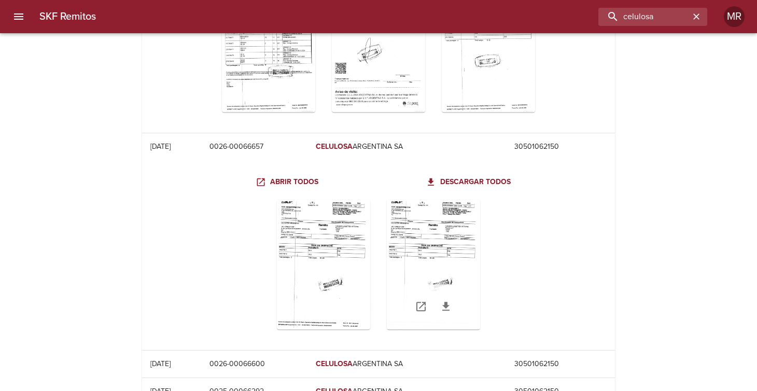
scroll to position [6828, 0]
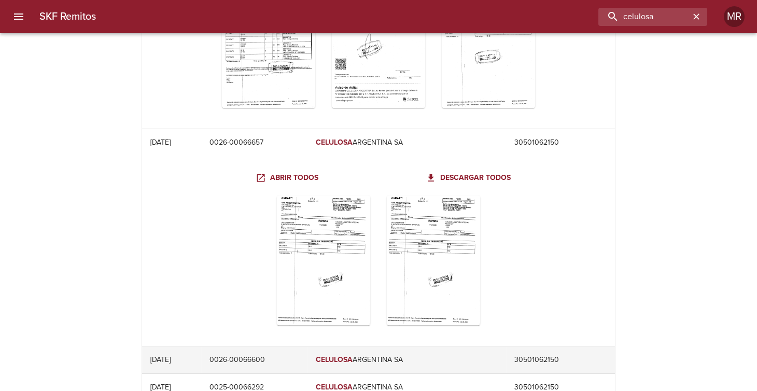
click at [271, 346] on td "0026-00066600" at bounding box center [254, 359] width 106 height 27
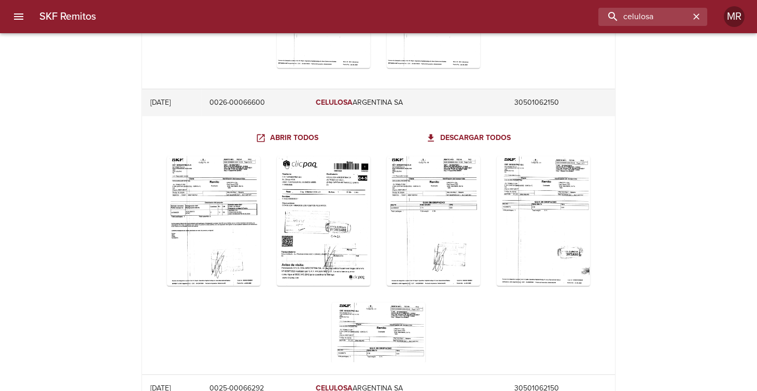
scroll to position [7088, 0]
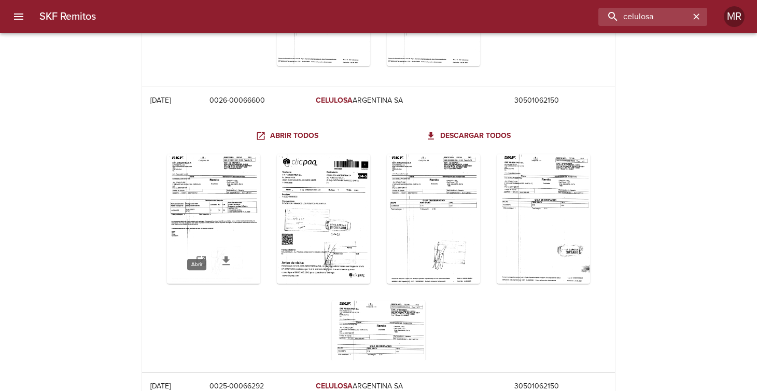
click at [195, 255] on icon "Table digitalización - SKF Remitos" at bounding box center [201, 261] width 12 height 12
